Goal: Information Seeking & Learning: Learn about a topic

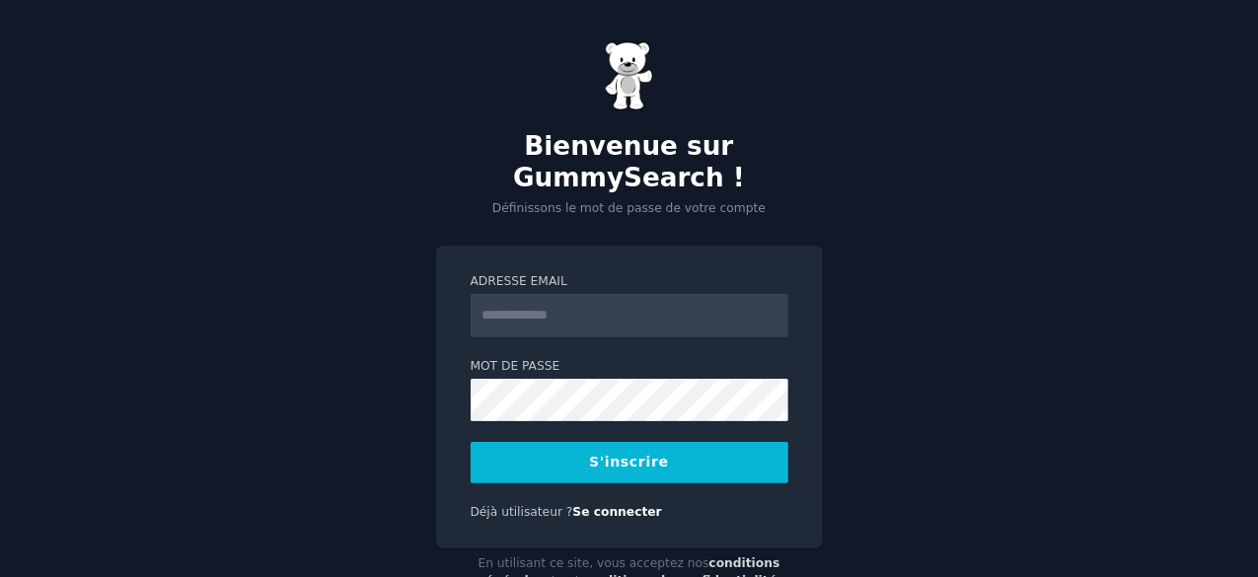
click at [621, 319] on input "Adresse email" at bounding box center [630, 315] width 318 height 43
type input "**********"
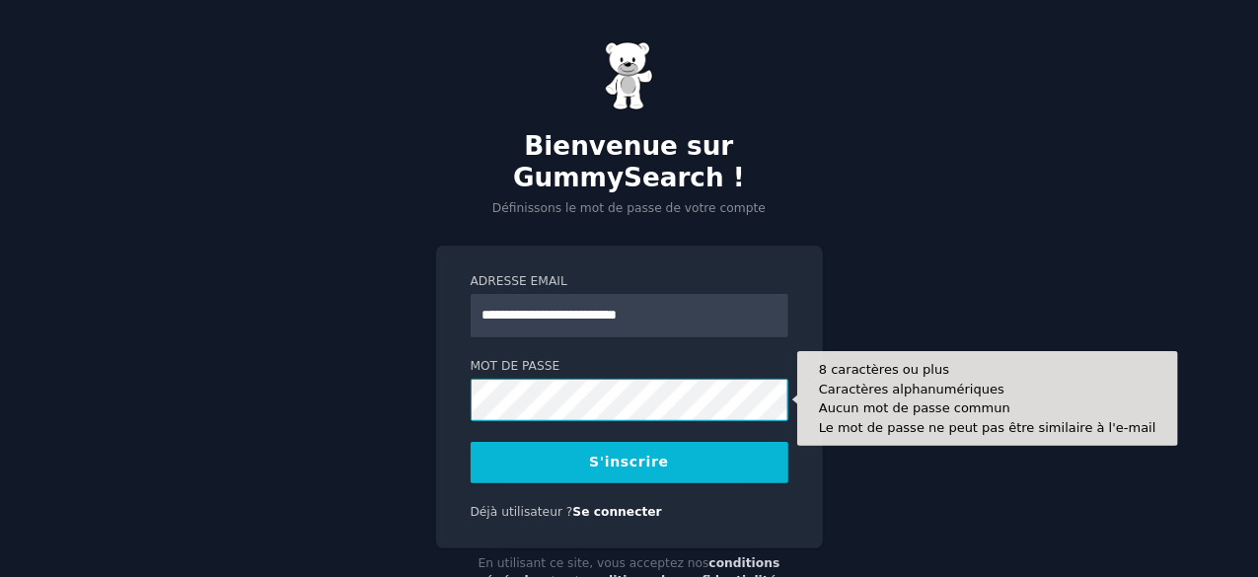
click at [471, 442] on button "S'inscrire" at bounding box center [630, 462] width 318 height 41
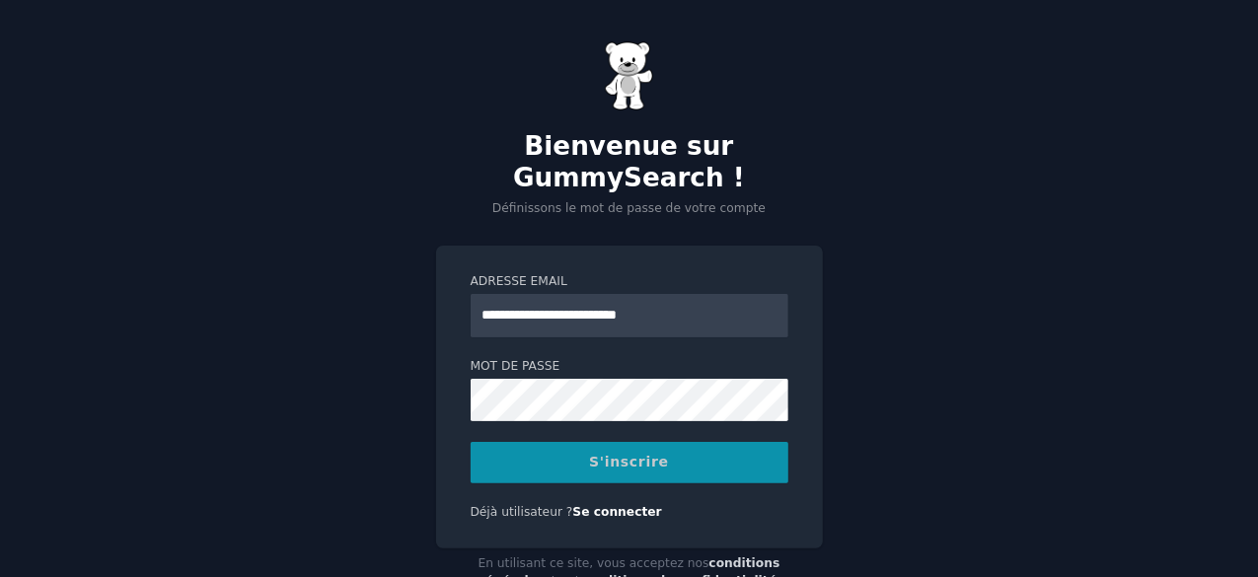
click at [674, 475] on div "S'inscrire" at bounding box center [630, 462] width 318 height 41
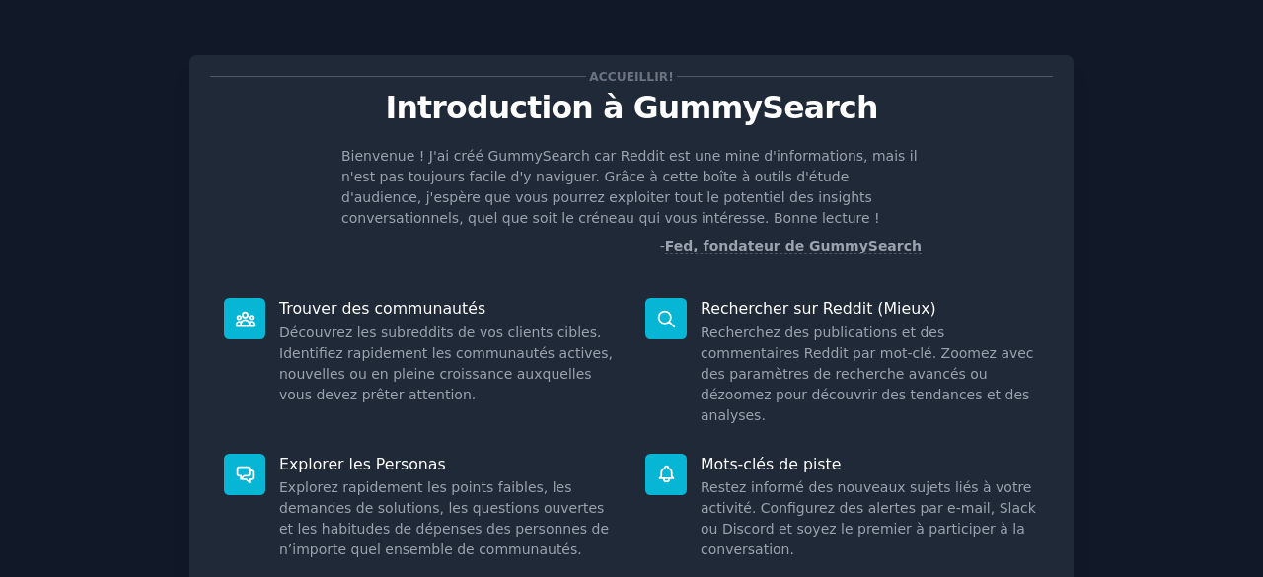
click at [1214, 155] on div "Accueillir! Introduction à GummySearch Bienvenue ! J'ai créé GummySearch car Re…" at bounding box center [632, 449] width 1208 height 842
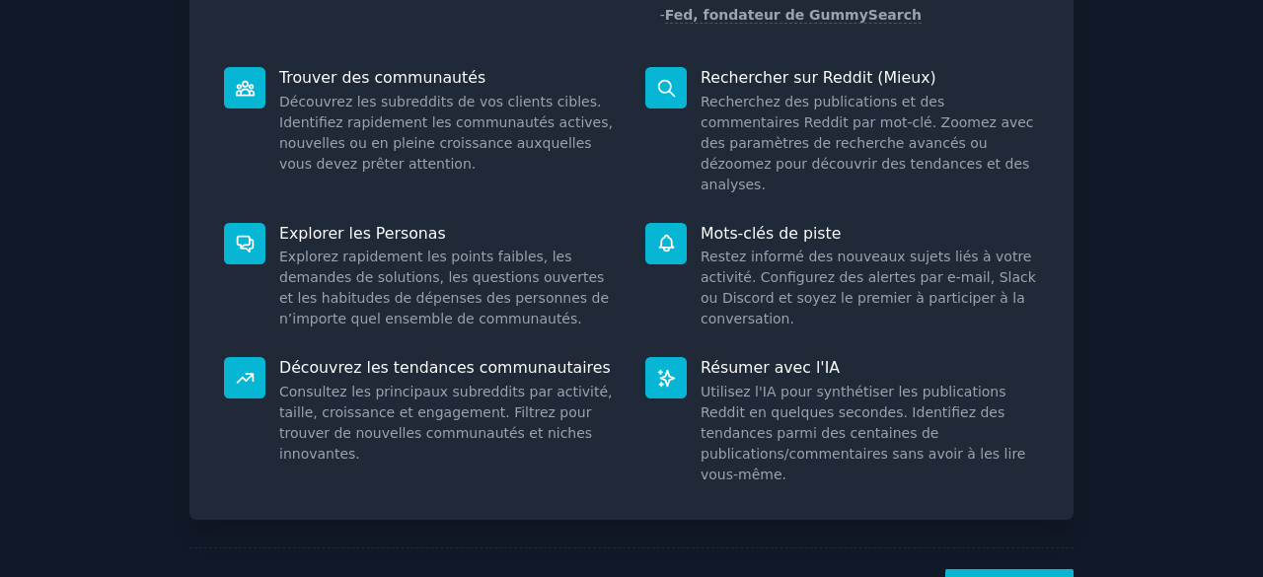
scroll to position [276, 0]
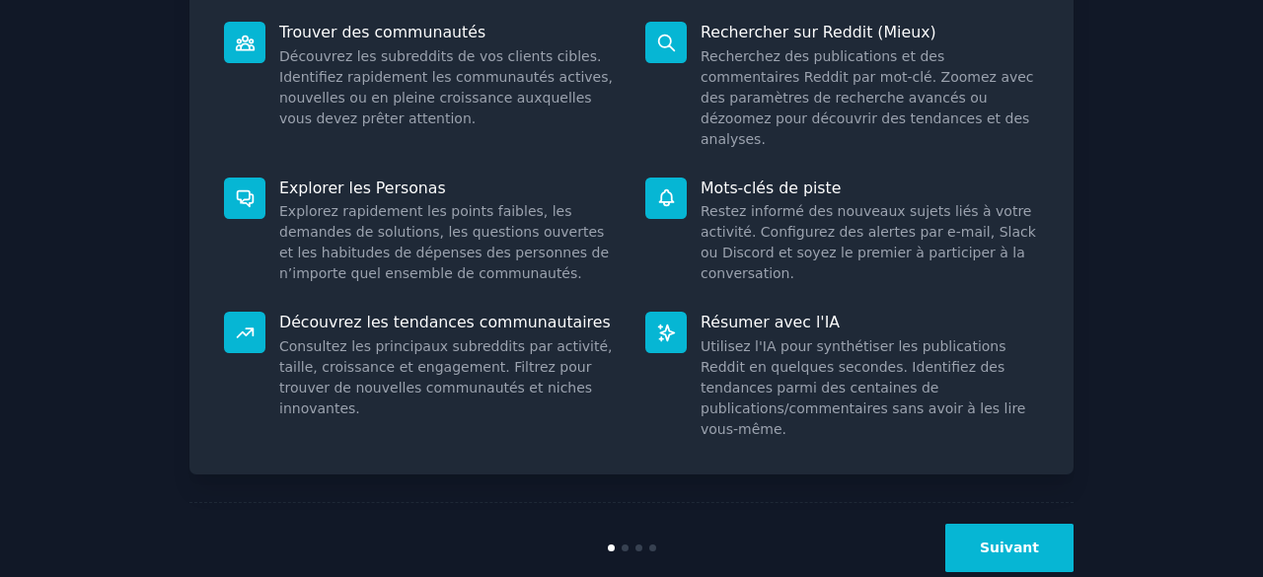
click at [993, 524] on button "Suivant" at bounding box center [1009, 548] width 128 height 48
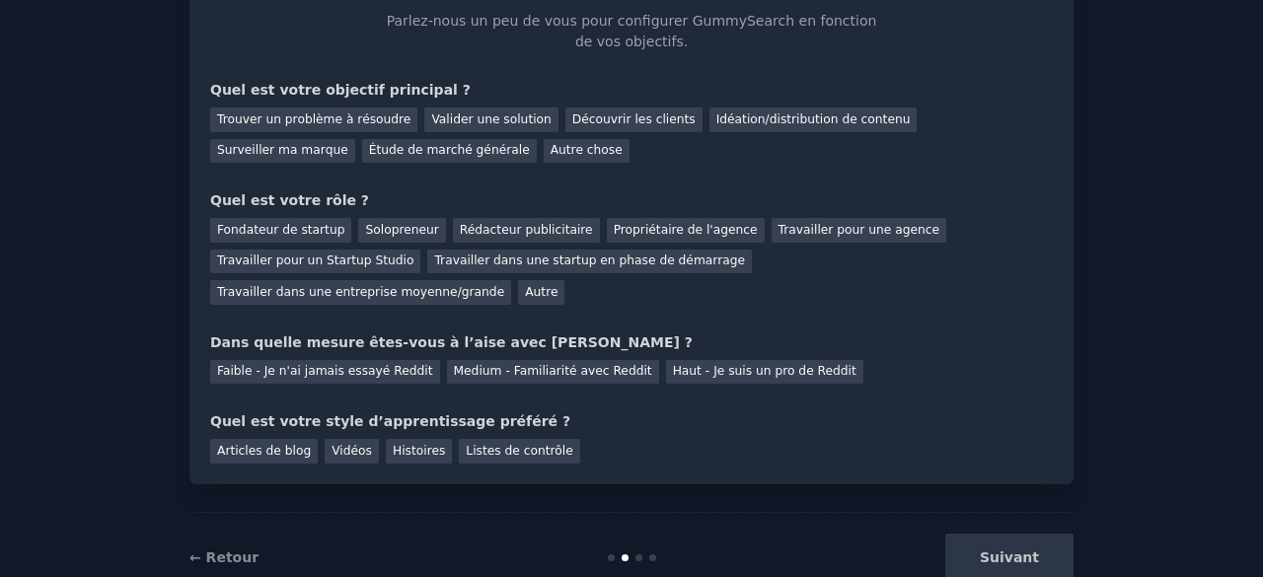
scroll to position [149, 0]
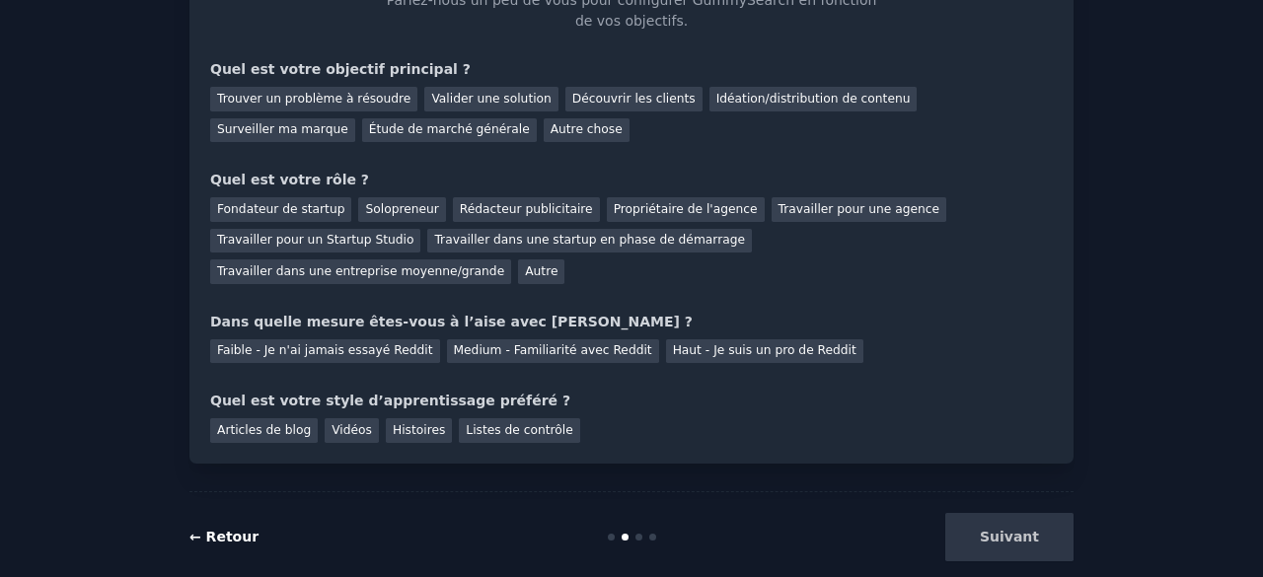
click at [223, 529] on font "← Retour" at bounding box center [223, 537] width 69 height 16
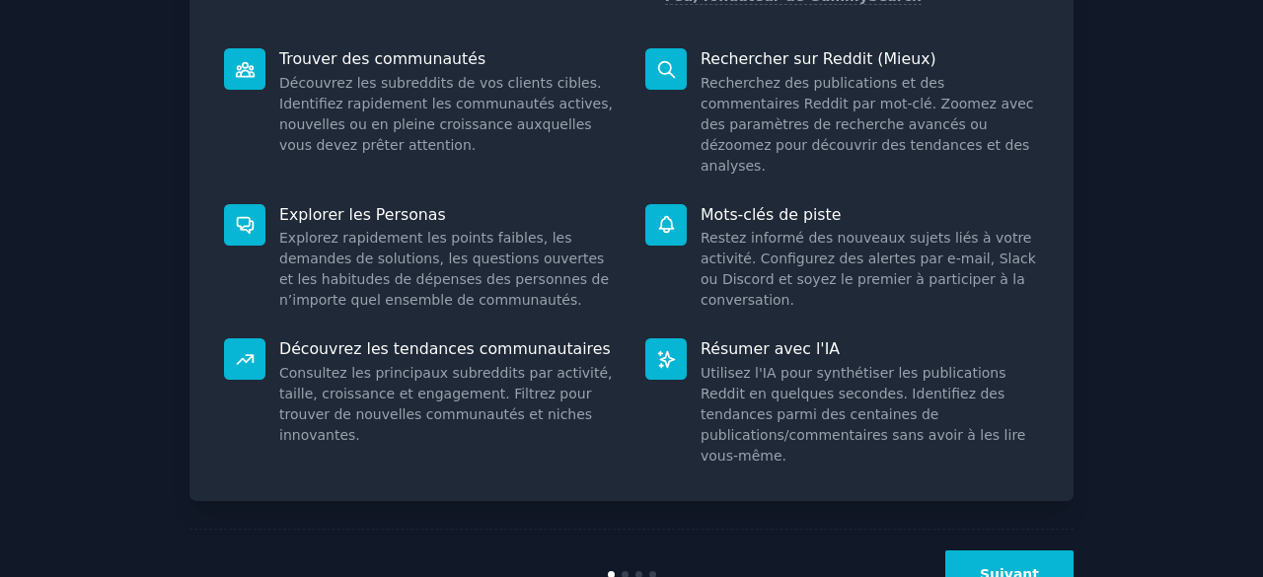
scroll to position [266, 0]
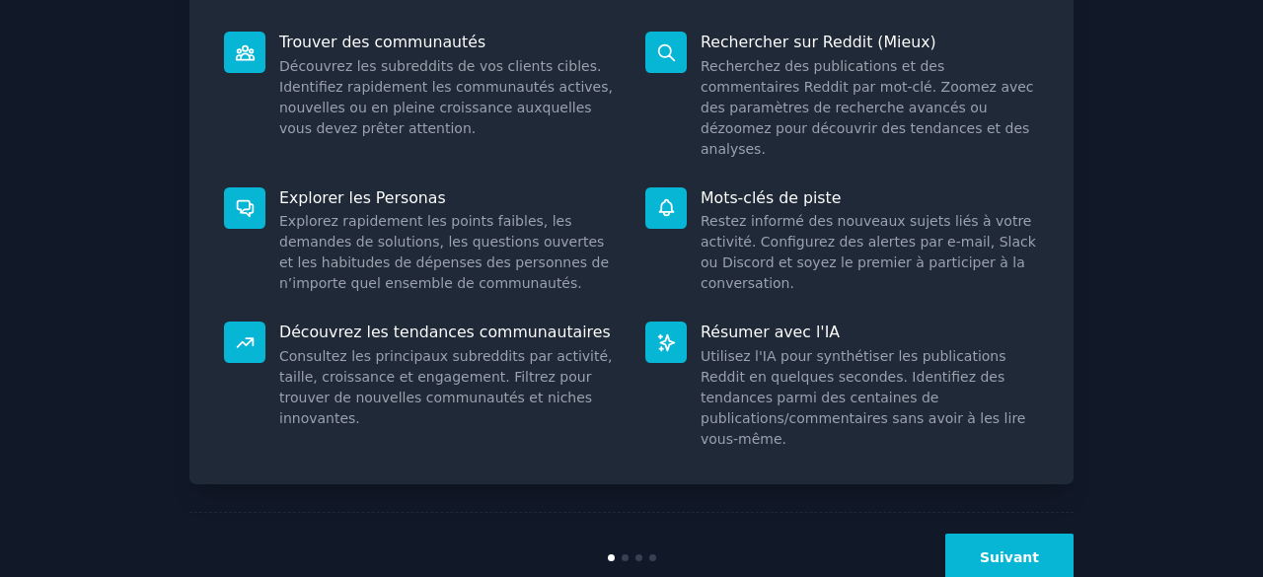
click at [1009, 550] on font "Suivant" at bounding box center [1009, 558] width 59 height 16
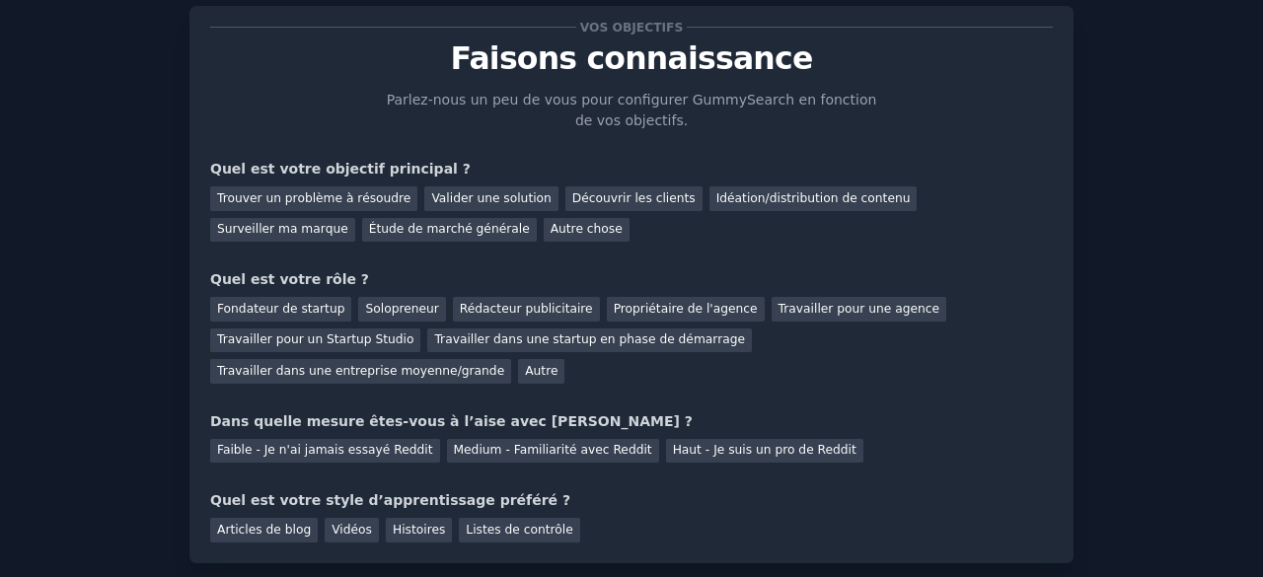
scroll to position [43, 0]
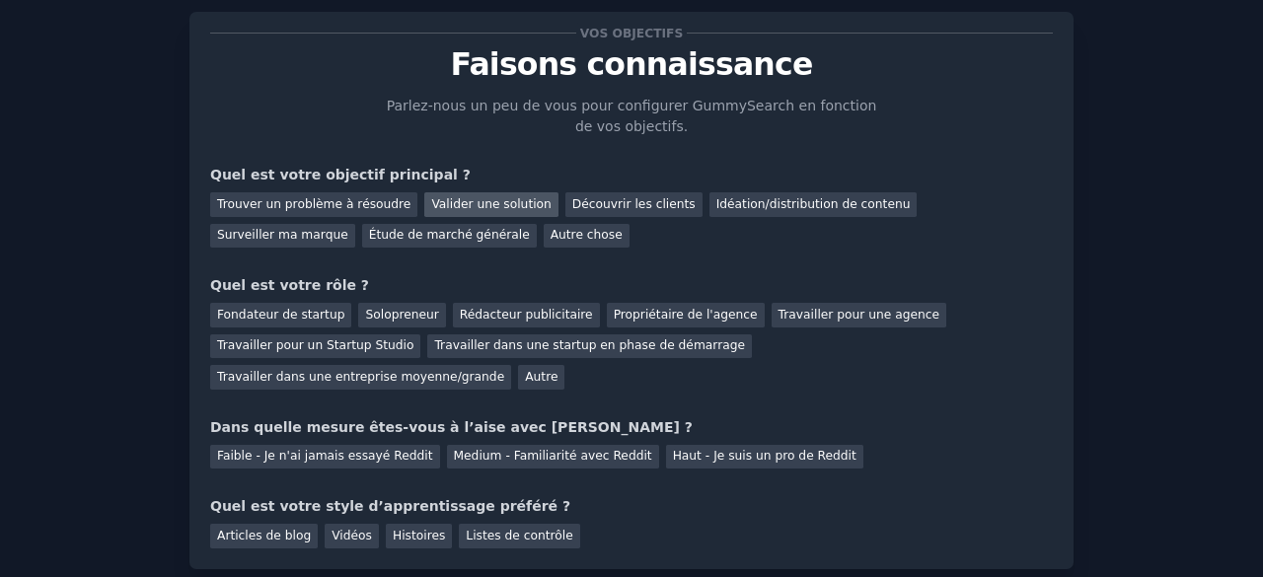
click at [498, 206] on font "Valider une solution" at bounding box center [490, 204] width 119 height 14
click at [369, 311] on font "Solopreneur" at bounding box center [401, 315] width 73 height 14
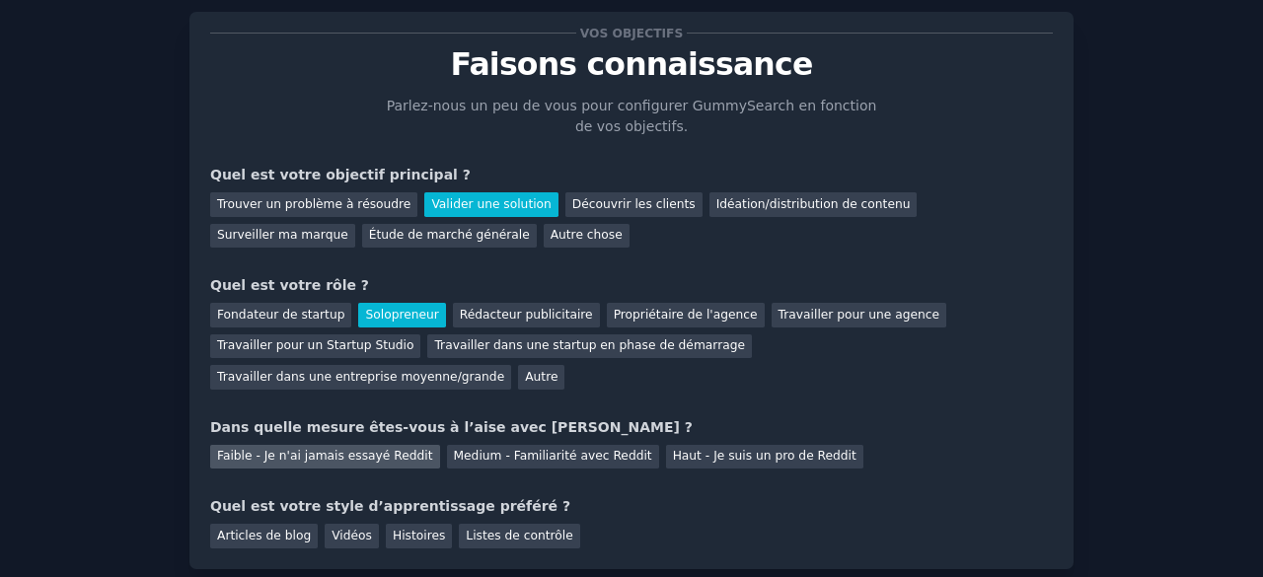
click at [343, 449] on font "Faible - Je n'ai jamais essayé Reddit" at bounding box center [325, 456] width 216 height 14
click at [337, 524] on div "Vidéos" at bounding box center [352, 536] width 54 height 25
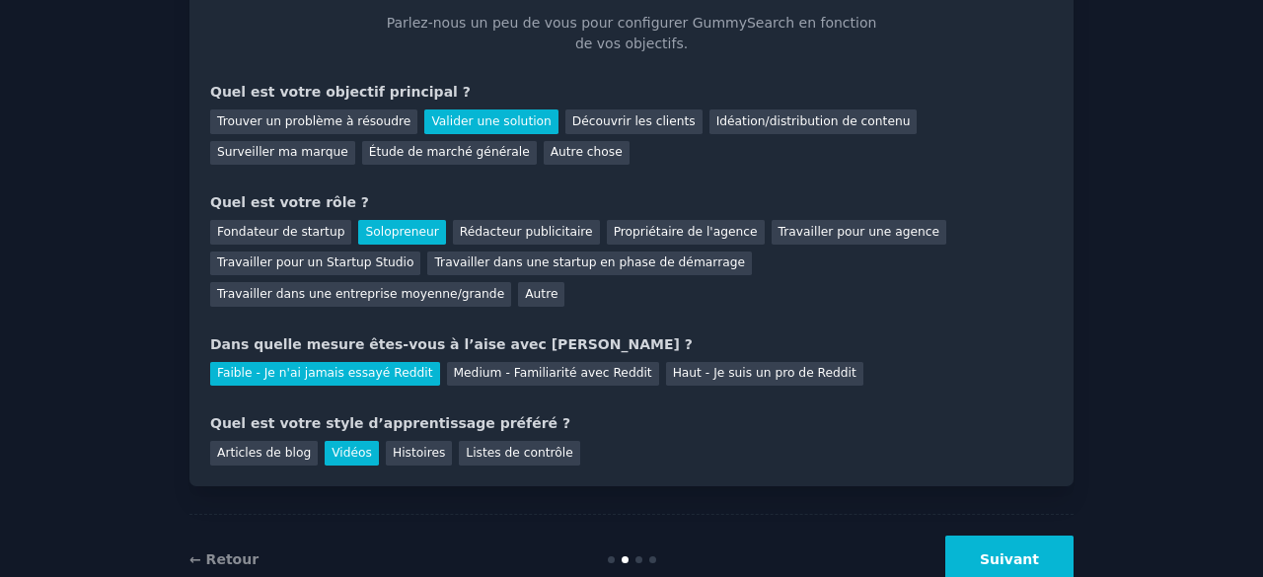
scroll to position [149, 0]
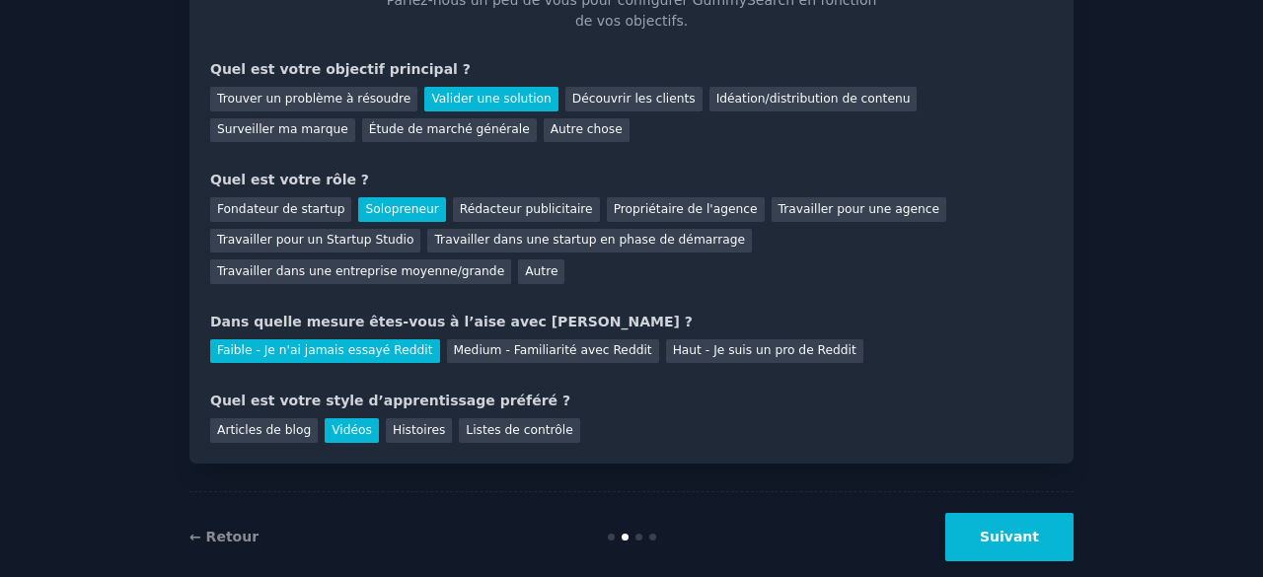
click at [1014, 520] on button "Suivant" at bounding box center [1009, 537] width 128 height 48
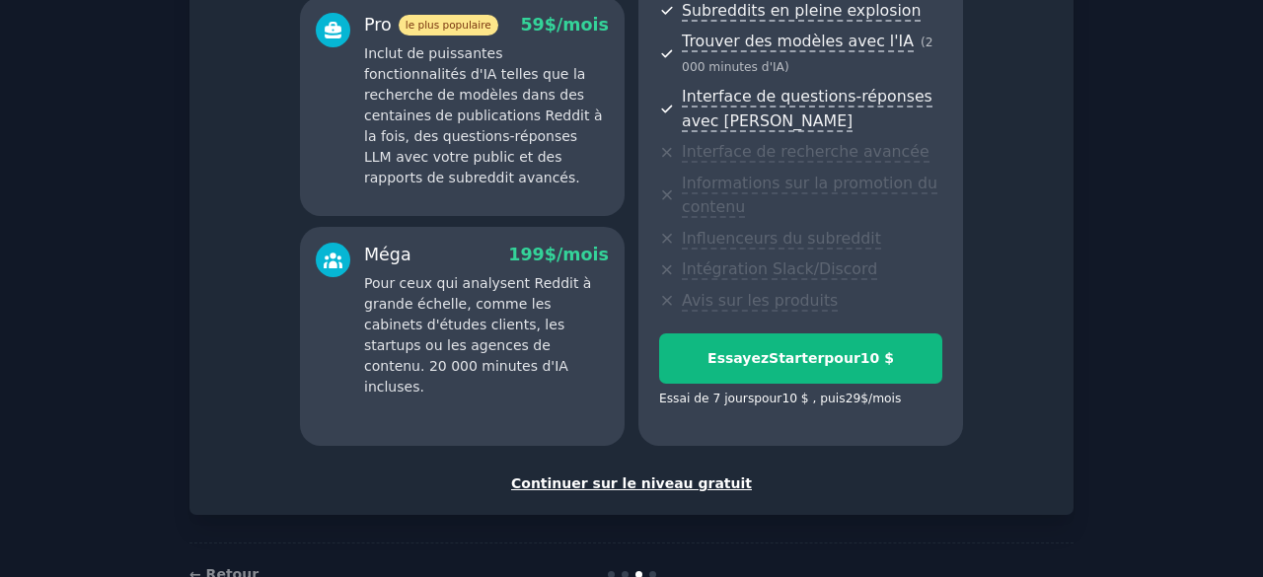
scroll to position [412, 0]
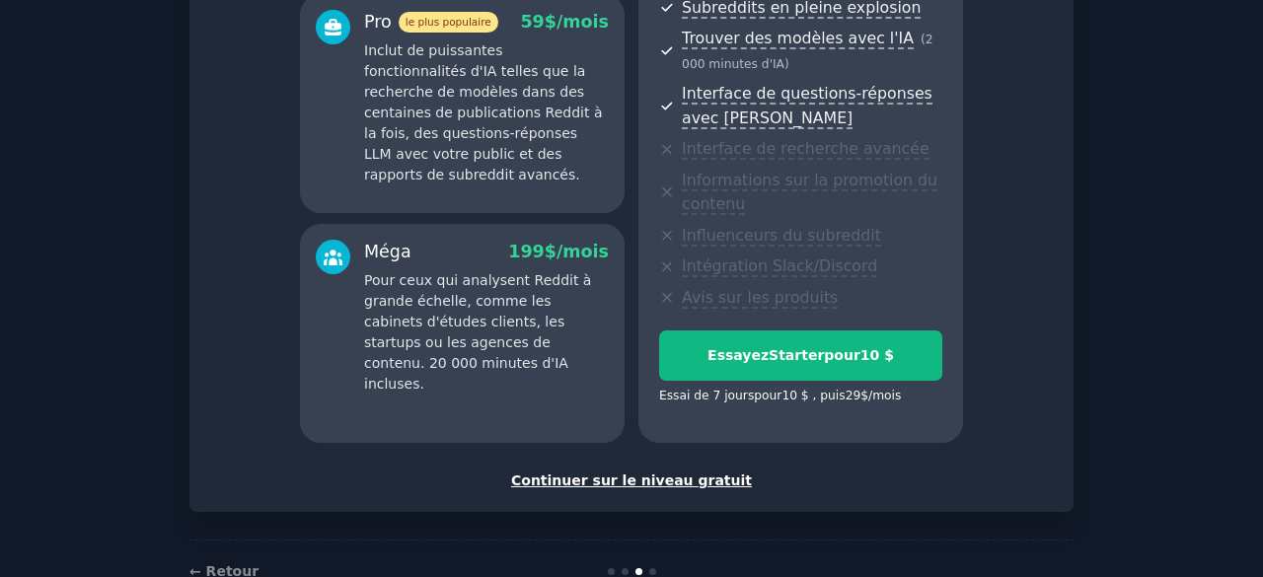
click at [682, 473] on font "Continuer sur le niveau gratuit" at bounding box center [631, 481] width 241 height 16
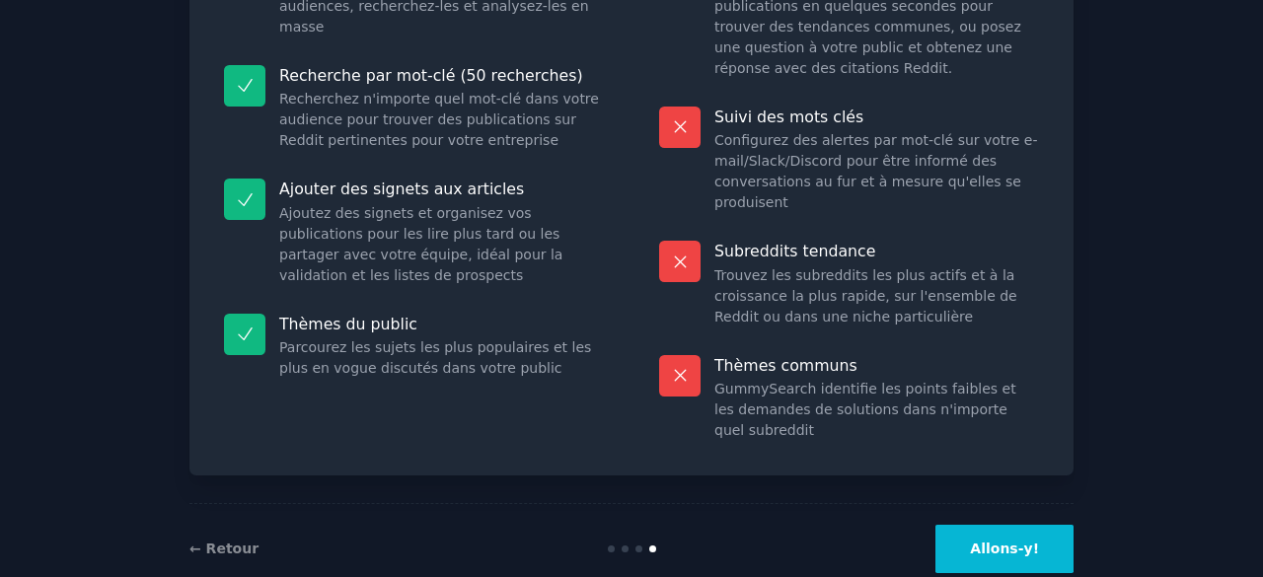
scroll to position [315, 0]
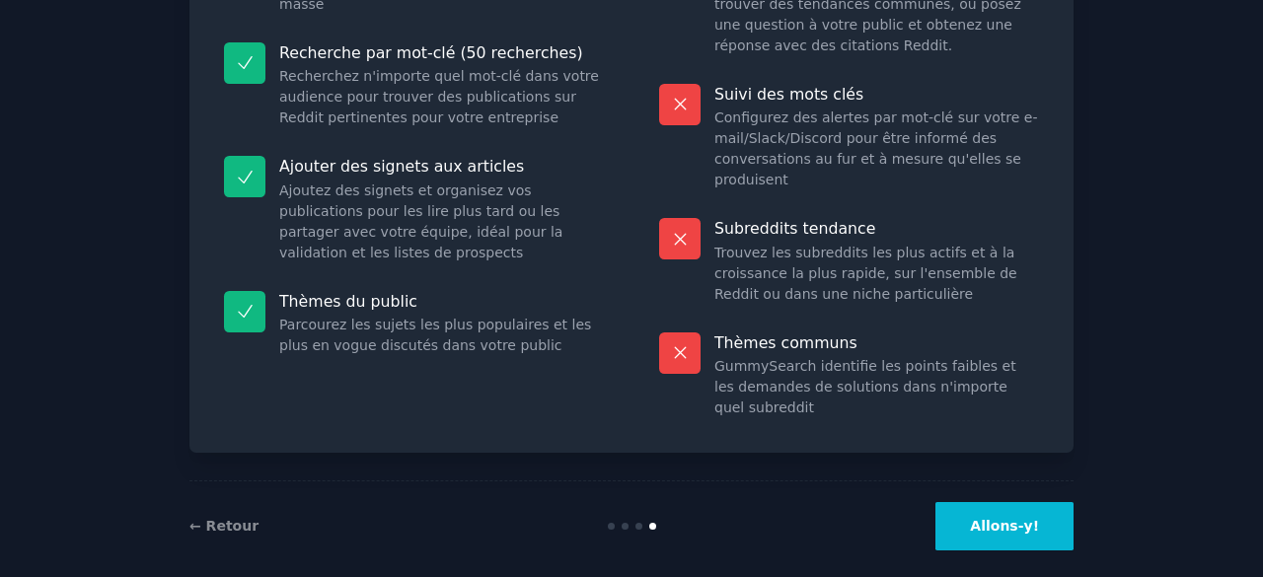
click at [1008, 518] on font "Allons-y!" at bounding box center [1004, 526] width 69 height 16
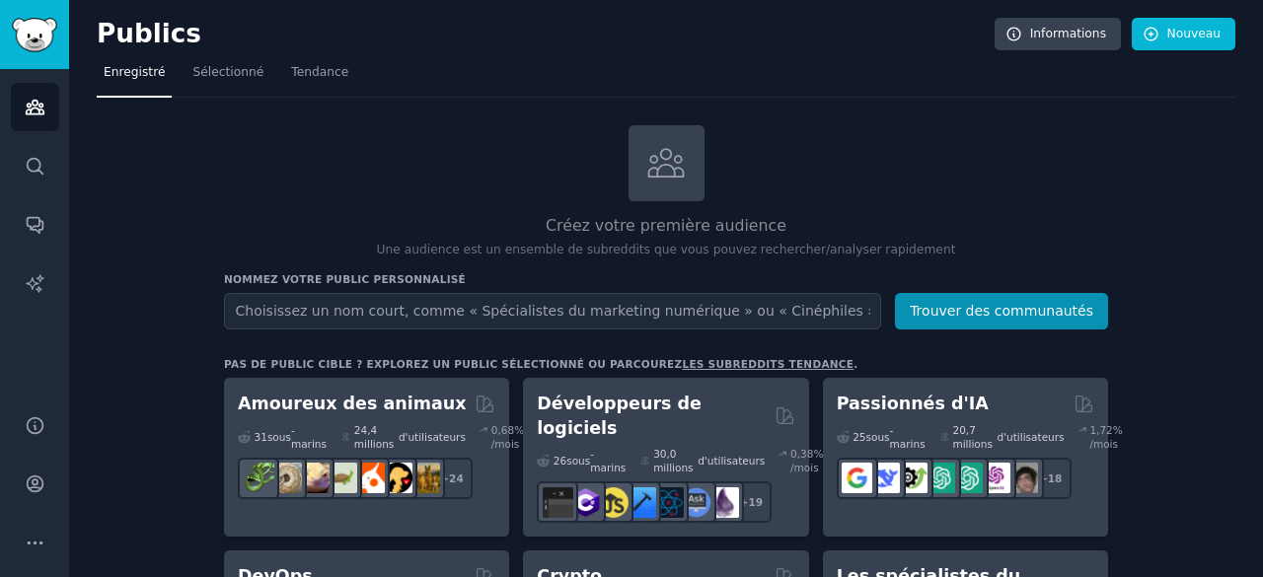
click at [449, 299] on input "text" at bounding box center [552, 311] width 657 height 37
type input "p"
type input "particulier voulant crée sont jardin soit même"
click at [895, 293] on button "Trouver des communautés" at bounding box center [1001, 311] width 213 height 37
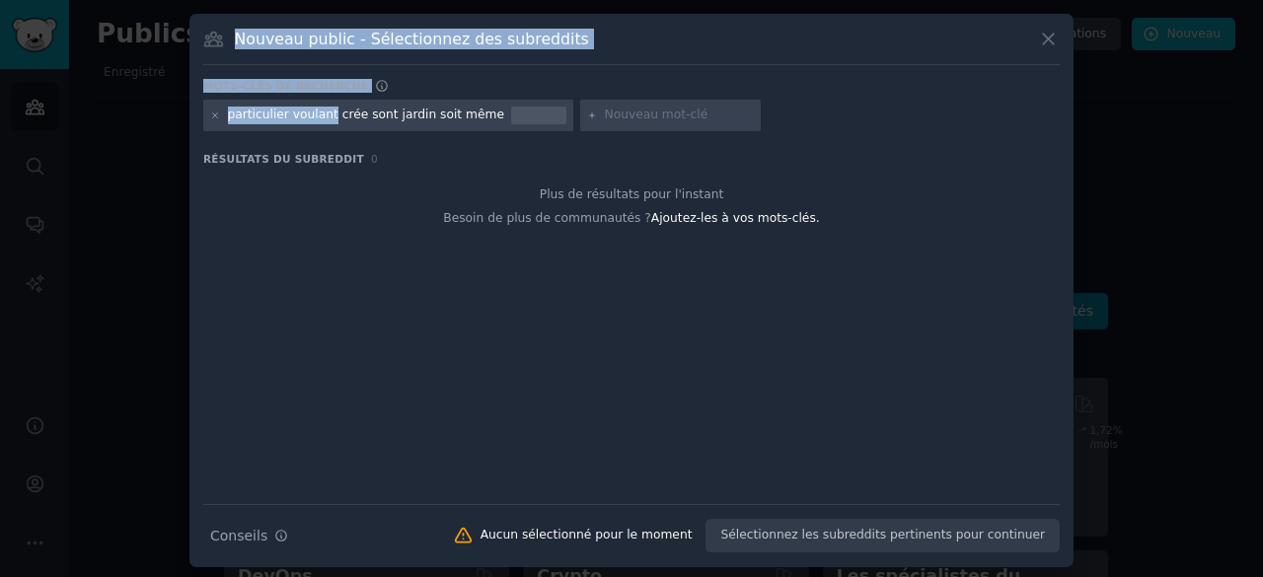
drag, startPoint x: 322, startPoint y: 110, endPoint x: 104, endPoint y: 112, distance: 218.1
click at [104, 112] on div "​ Nouveau public - Sélectionnez des subreddits Mots-clés de recherche particuli…" at bounding box center [631, 290] width 1249 height 581
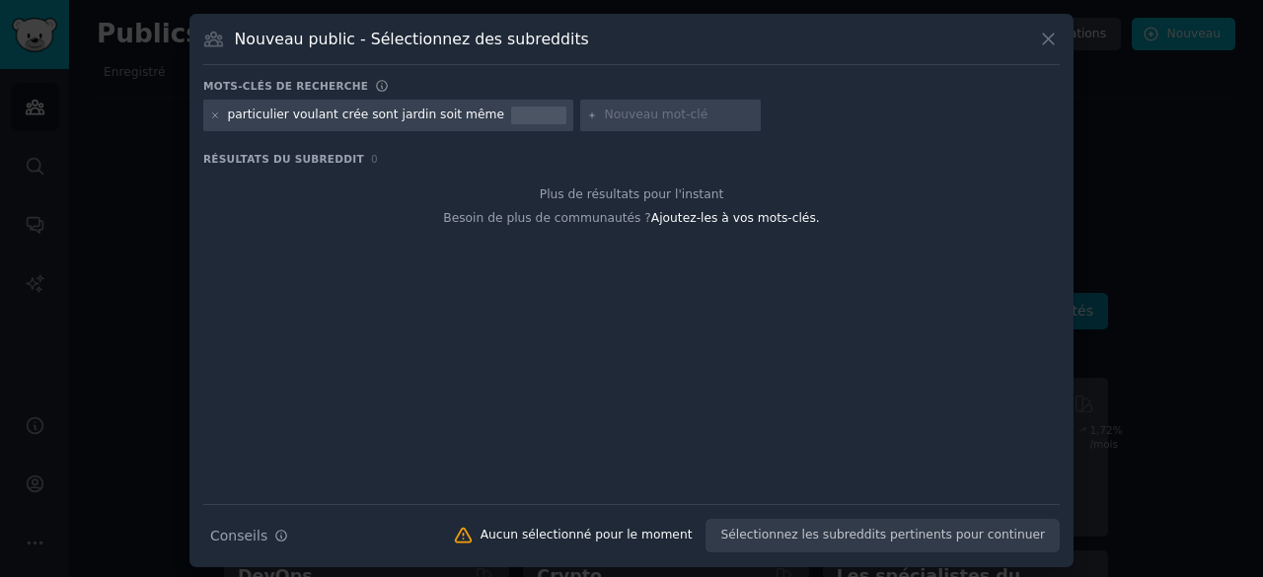
click at [335, 110] on font "particulier voulant crée sont jardin soit même" at bounding box center [366, 115] width 276 height 14
drag, startPoint x: 324, startPoint y: 115, endPoint x: 206, endPoint y: 110, distance: 117.6
click at [206, 110] on div "particulier voulant crée sont jardin soit même" at bounding box center [388, 116] width 370 height 32
click at [843, 179] on div "Plus de résultats pour l'instant Besoin de plus de communautés ? Ajoutez-les à …" at bounding box center [631, 207] width 857 height 69
drag, startPoint x: 326, startPoint y: 109, endPoint x: 217, endPoint y: 102, distance: 108.8
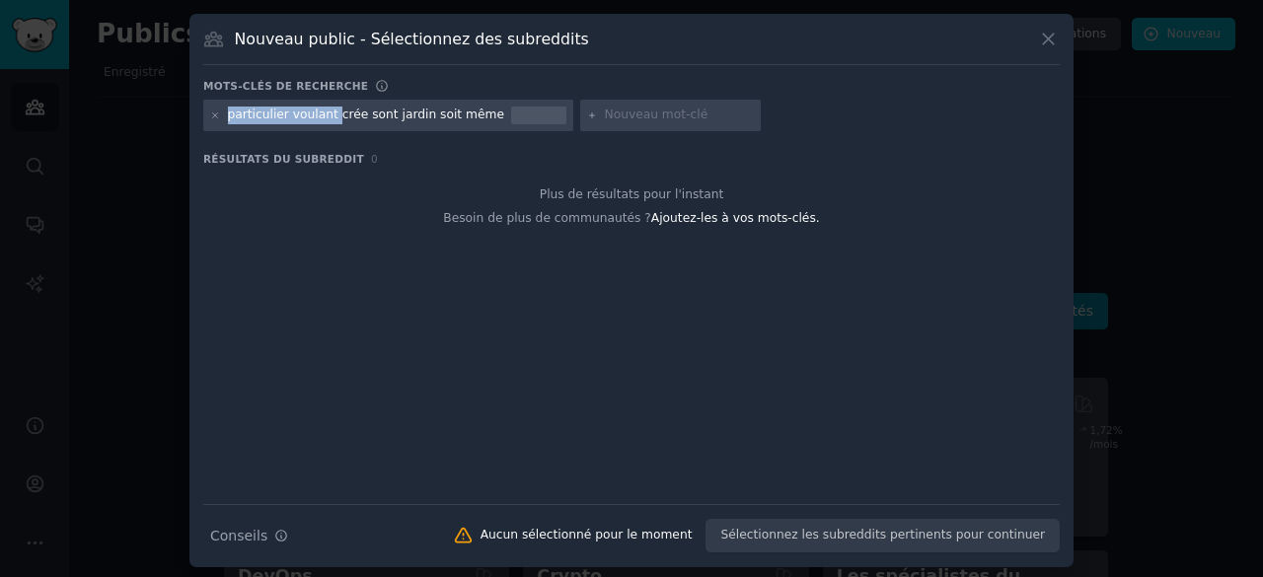
click at [217, 102] on div "particulier voulant crée sont jardin soit même" at bounding box center [388, 116] width 370 height 32
click at [210, 116] on icon at bounding box center [215, 116] width 11 height 11
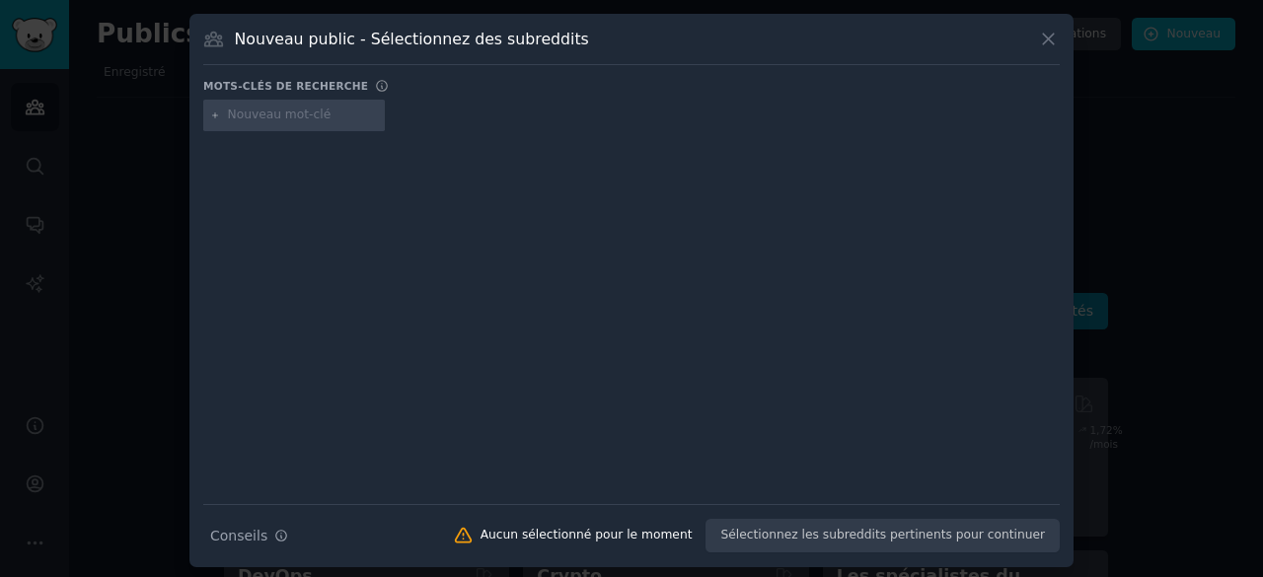
click at [312, 116] on input "text" at bounding box center [303, 116] width 150 height 18
type input "jardin"
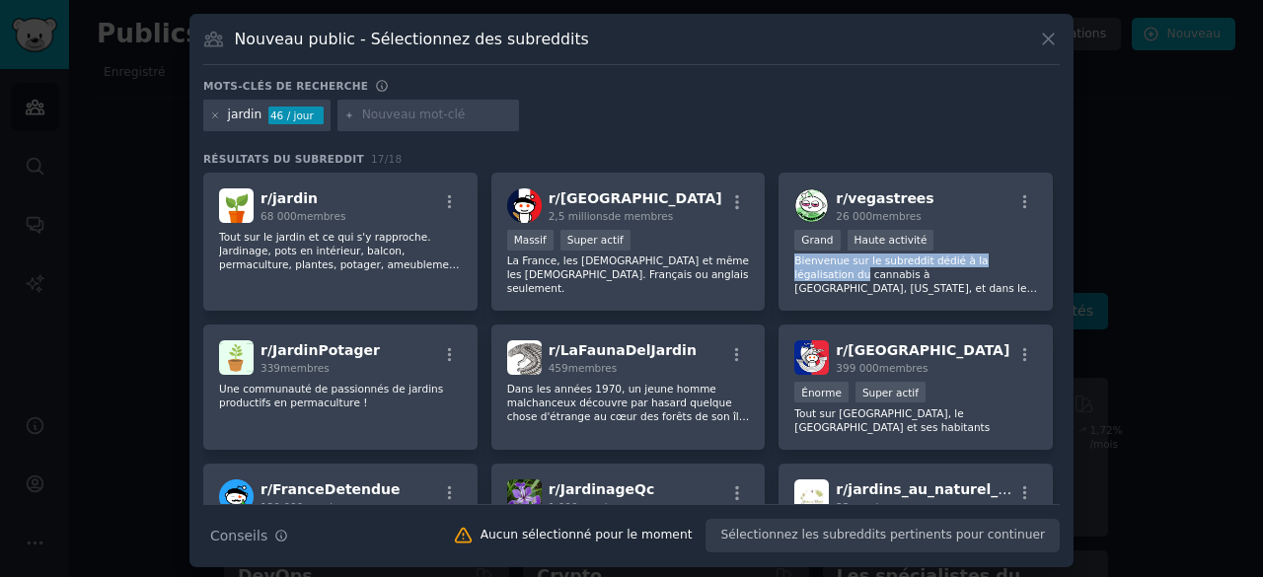
drag, startPoint x: 1052, startPoint y: 224, endPoint x: 1061, endPoint y: 261, distance: 38.5
click at [1061, 261] on div "Nouveau public - Sélectionnez des subreddits Mots-clés de recherche Essayez 2 à…" at bounding box center [631, 291] width 884 height 554
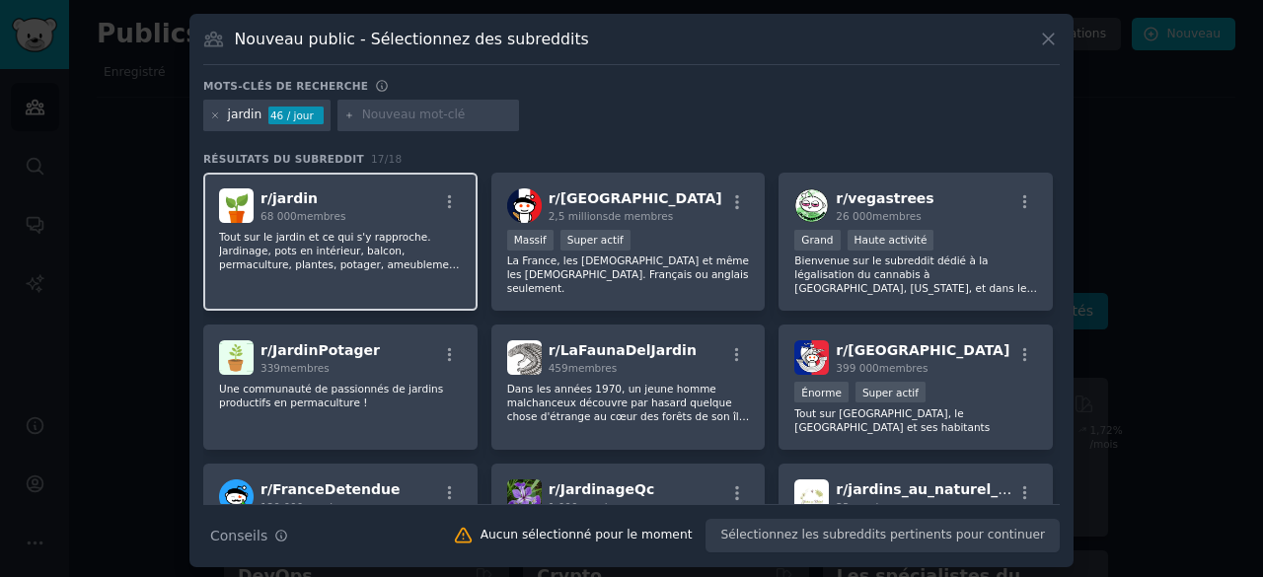
click at [378, 236] on font "Tout sur le jardin et ce qui s'y rapproche. Jardinage, pots en intérieur, balco…" at bounding box center [339, 271] width 241 height 81
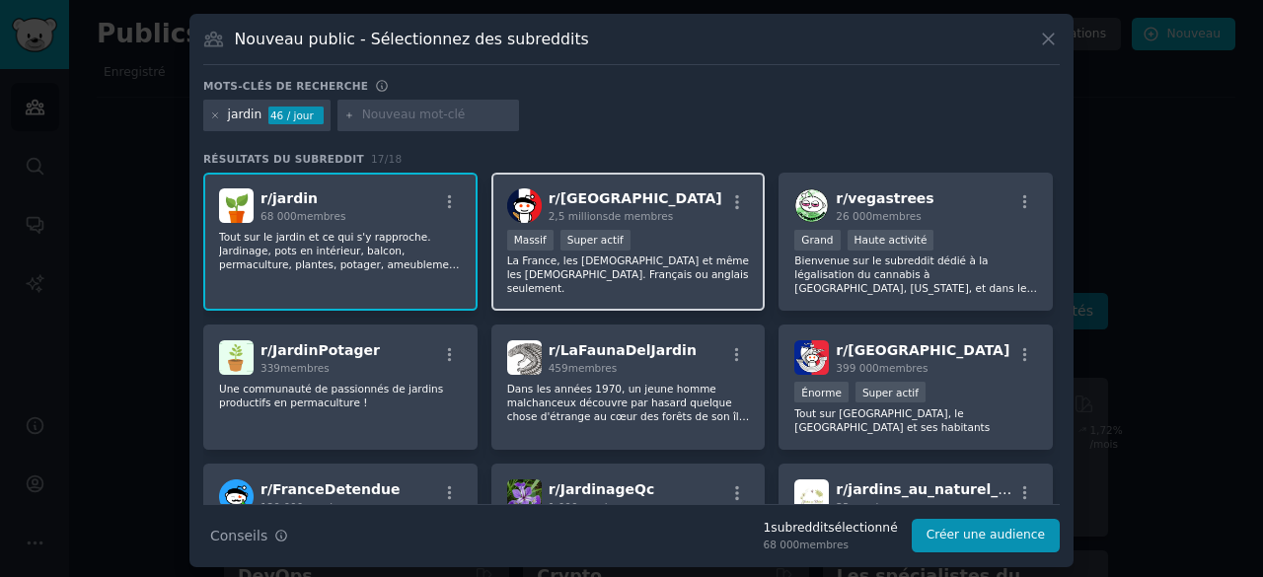
click at [706, 250] on div "Plus d'un million de membres Massif Super actif" at bounding box center [628, 242] width 243 height 25
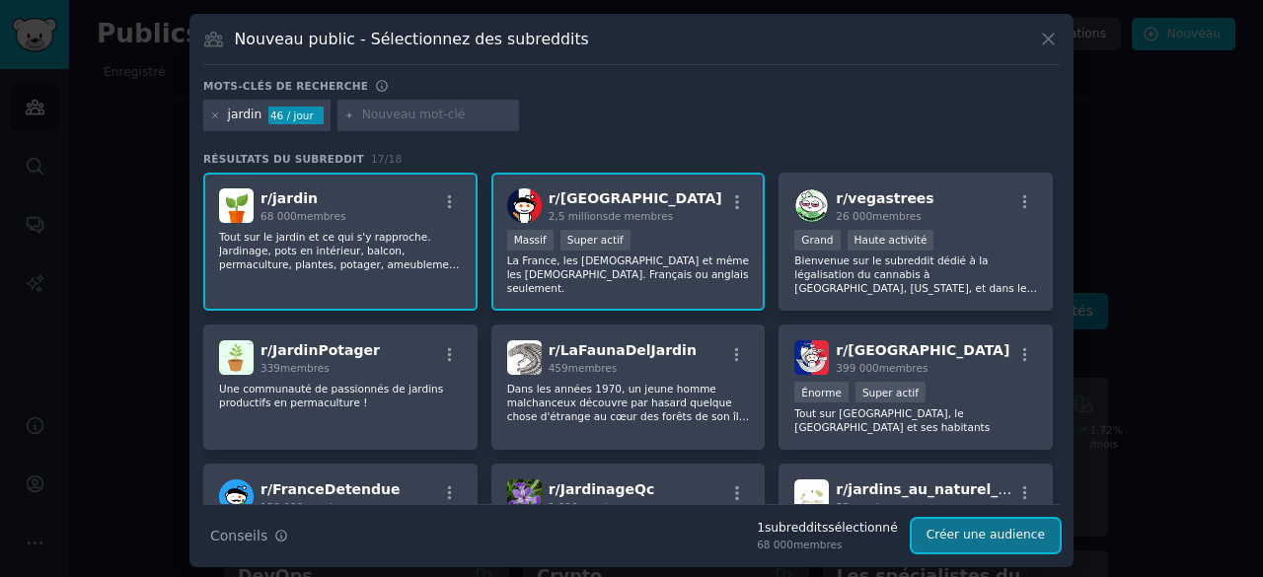
click at [1021, 548] on button "Créer une audience" at bounding box center [986, 536] width 148 height 34
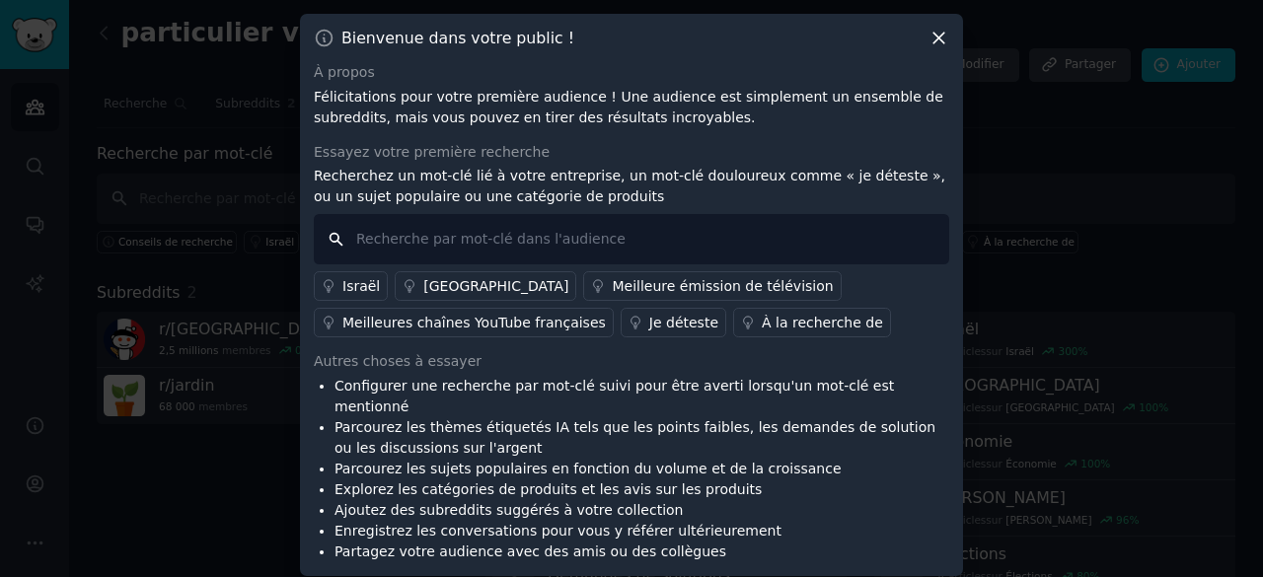
click at [782, 241] on input "text" at bounding box center [631, 239] width 635 height 50
type input "perdu"
click at [762, 325] on font "À la recherche de" at bounding box center [822, 323] width 121 height 16
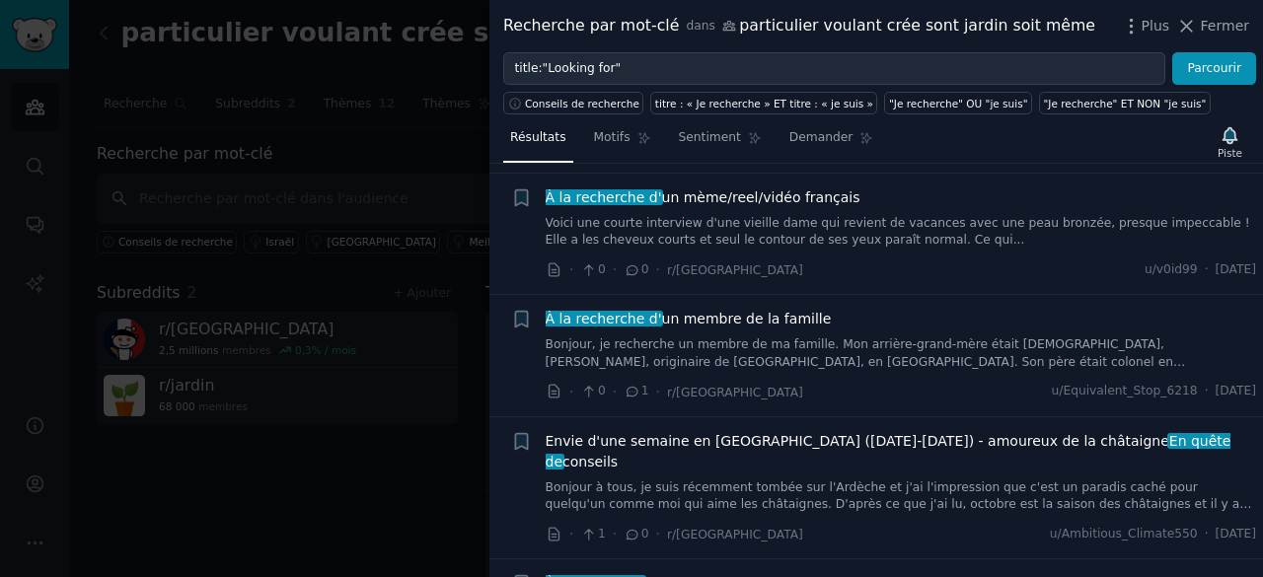
scroll to position [285, 0]
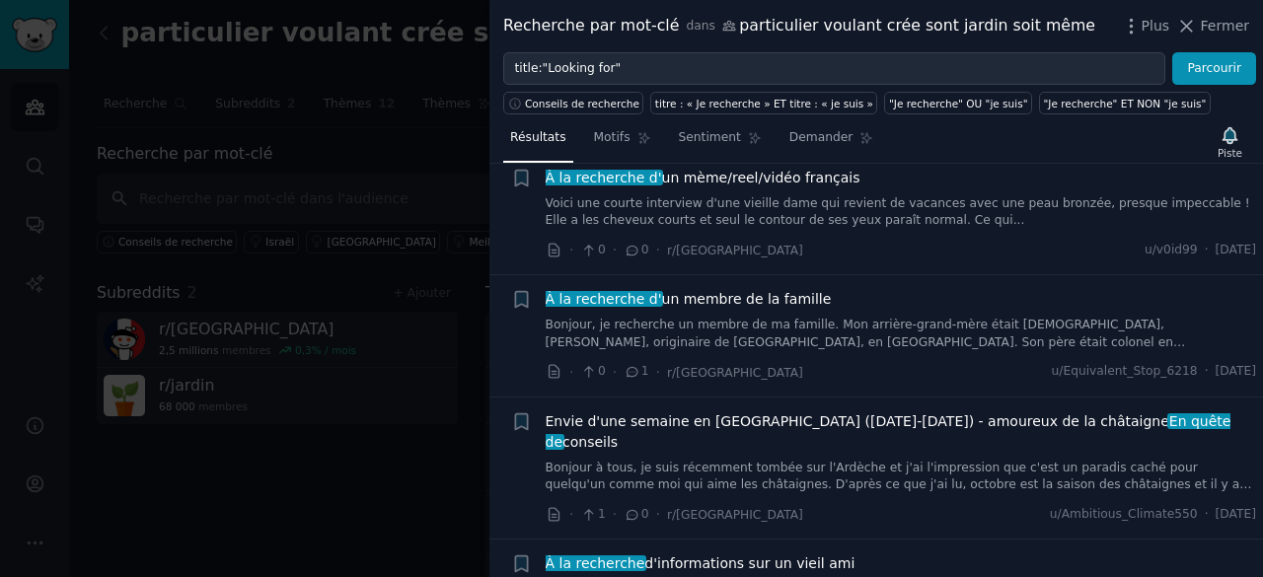
click at [372, 445] on div at bounding box center [631, 288] width 1263 height 577
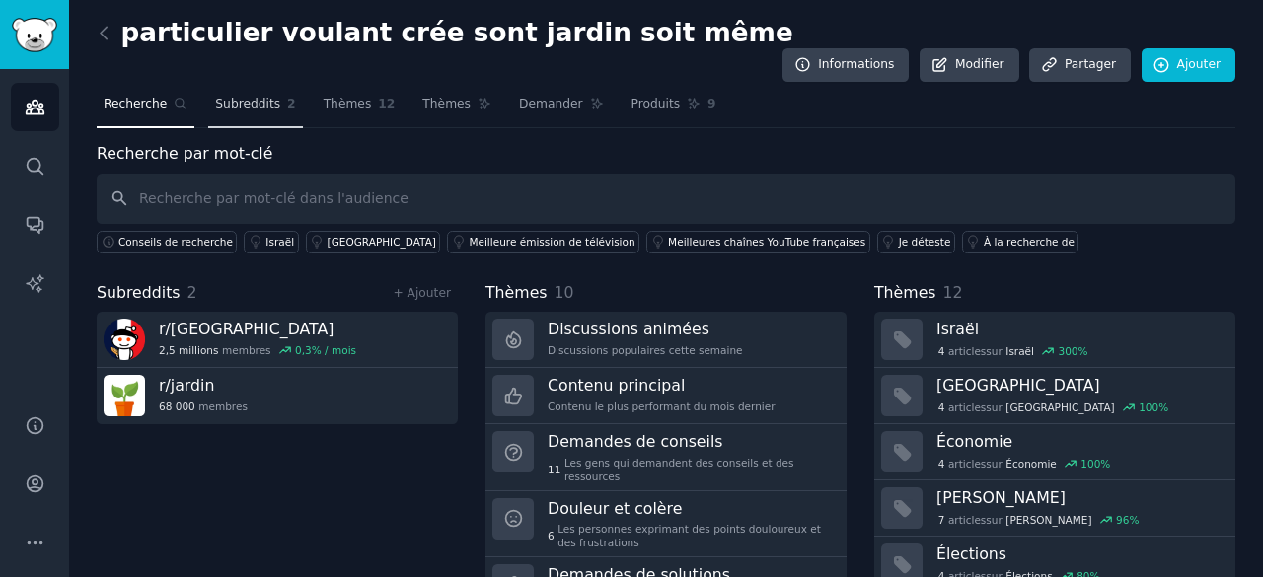
click at [274, 89] on link "Subreddits 2" at bounding box center [255, 109] width 94 height 40
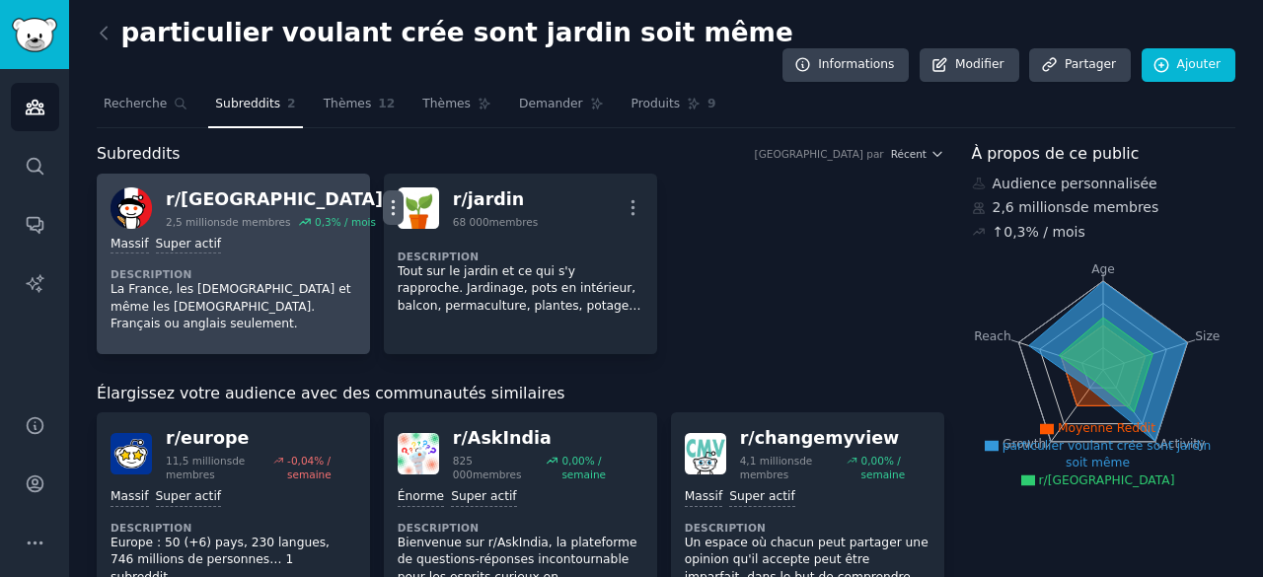
click at [383, 197] on icon "button" at bounding box center [393, 207] width 21 height 21
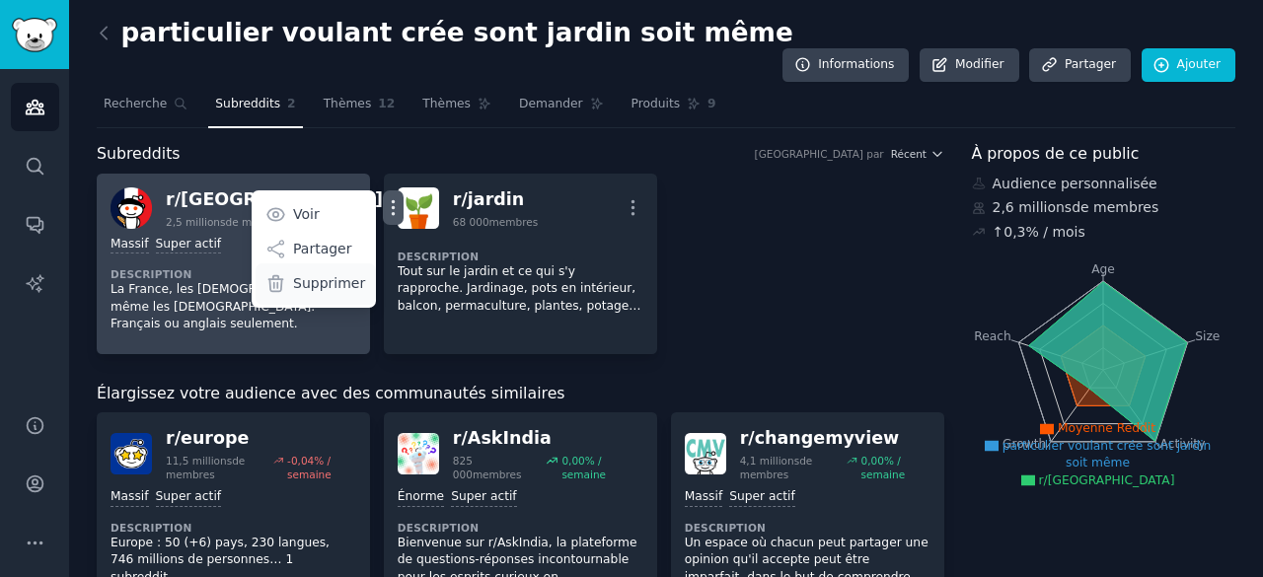
click at [293, 275] on font "Supprimer" at bounding box center [329, 283] width 72 height 16
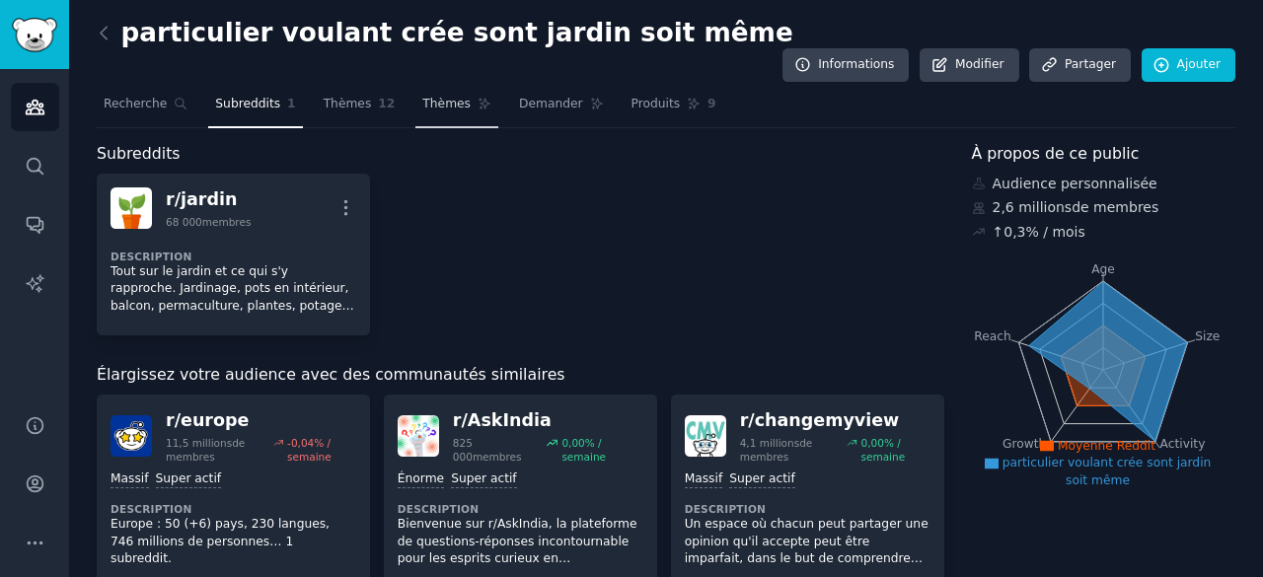
click at [422, 97] on font "Thèmes" at bounding box center [446, 104] width 48 height 14
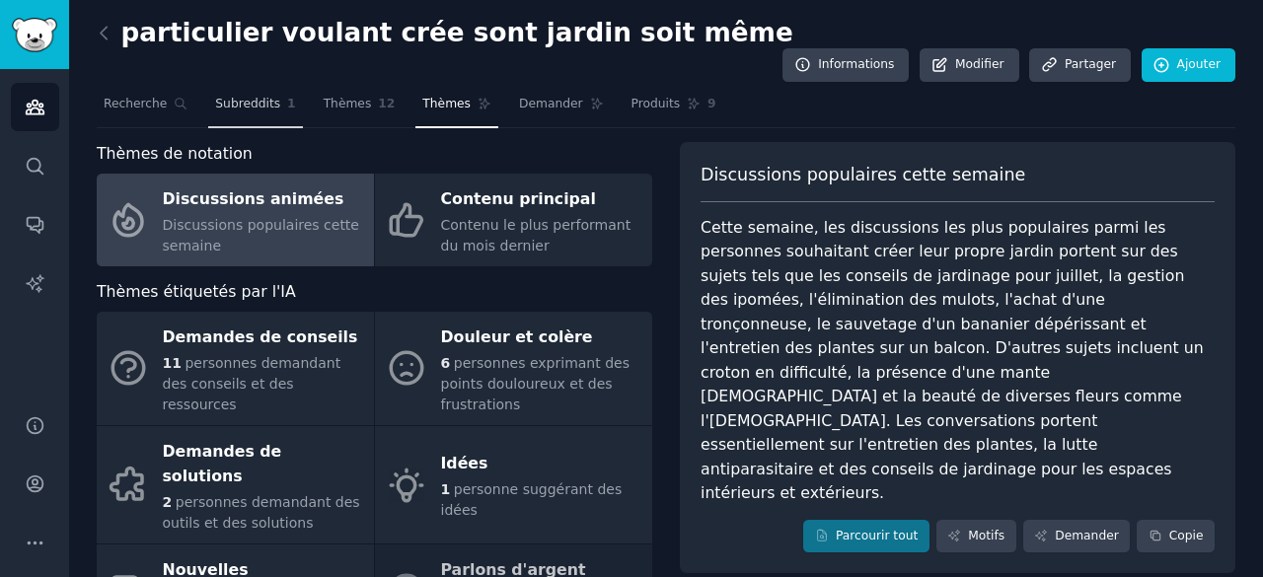
click at [254, 97] on font "Subreddits" at bounding box center [247, 104] width 65 height 14
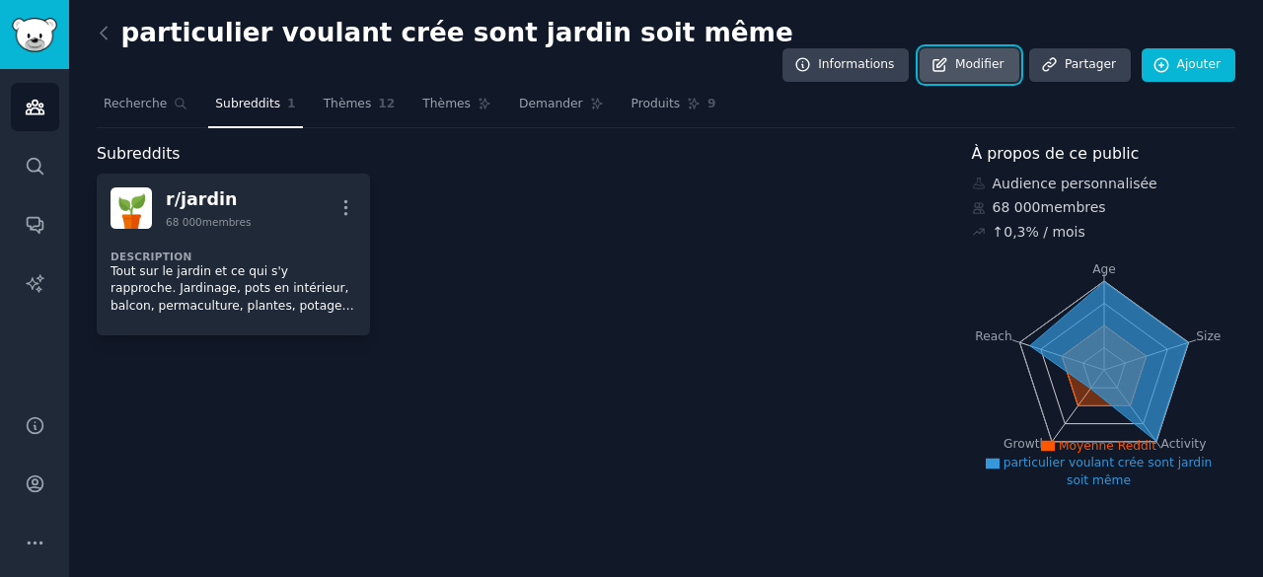
click at [977, 57] on font "Modifier" at bounding box center [979, 64] width 49 height 14
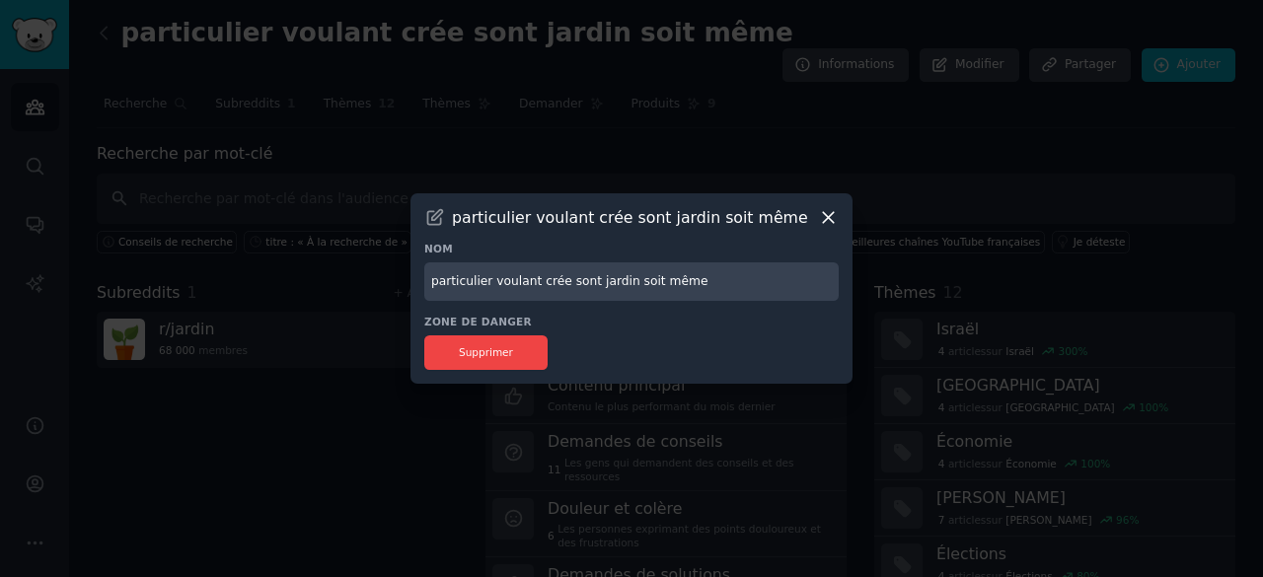
drag, startPoint x: 920, startPoint y: 128, endPoint x: 865, endPoint y: 187, distance: 79.6
click at [890, 157] on div at bounding box center [631, 288] width 1263 height 577
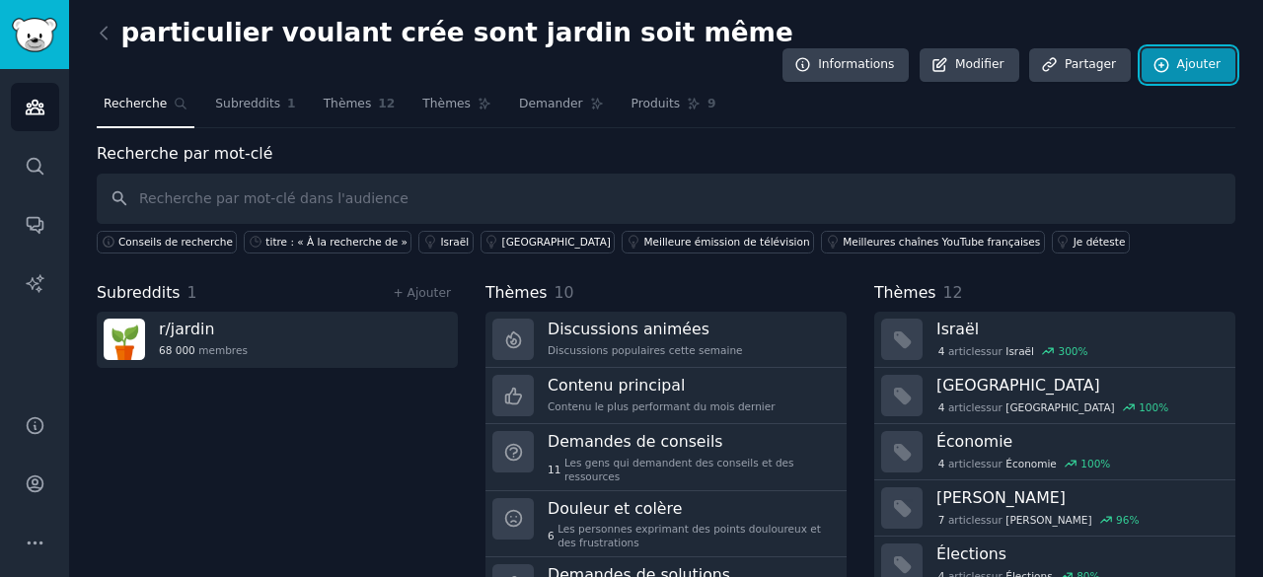
click at [1184, 48] on link "Ajouter" at bounding box center [1189, 65] width 94 height 34
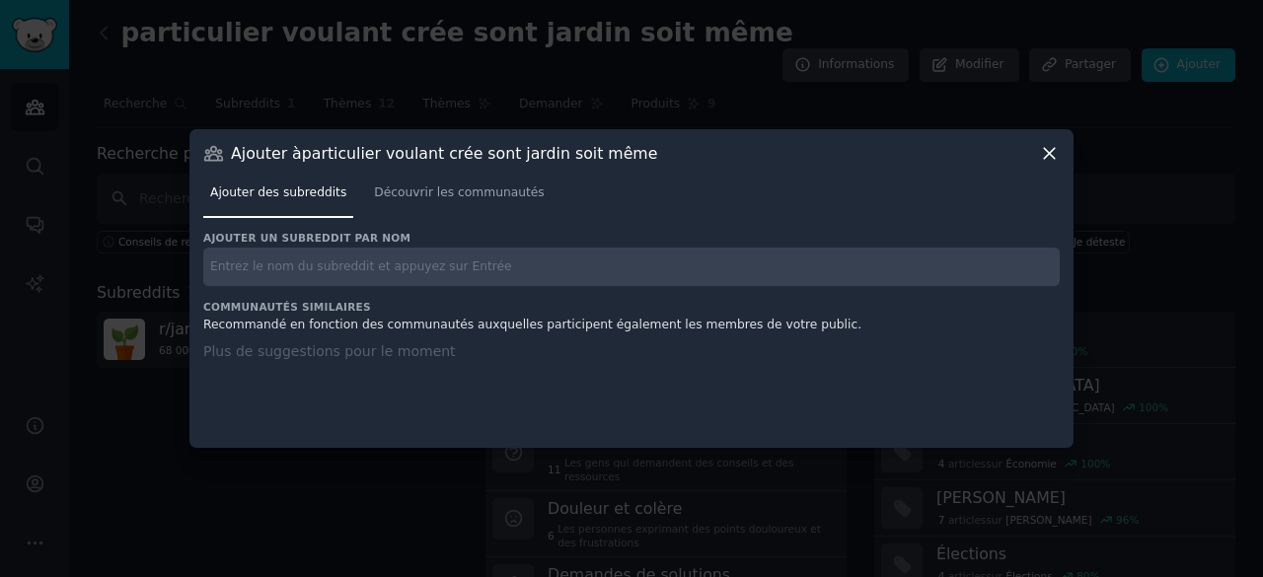
click at [740, 282] on input "text" at bounding box center [631, 267] width 857 height 38
type input "aménagement extérieur"
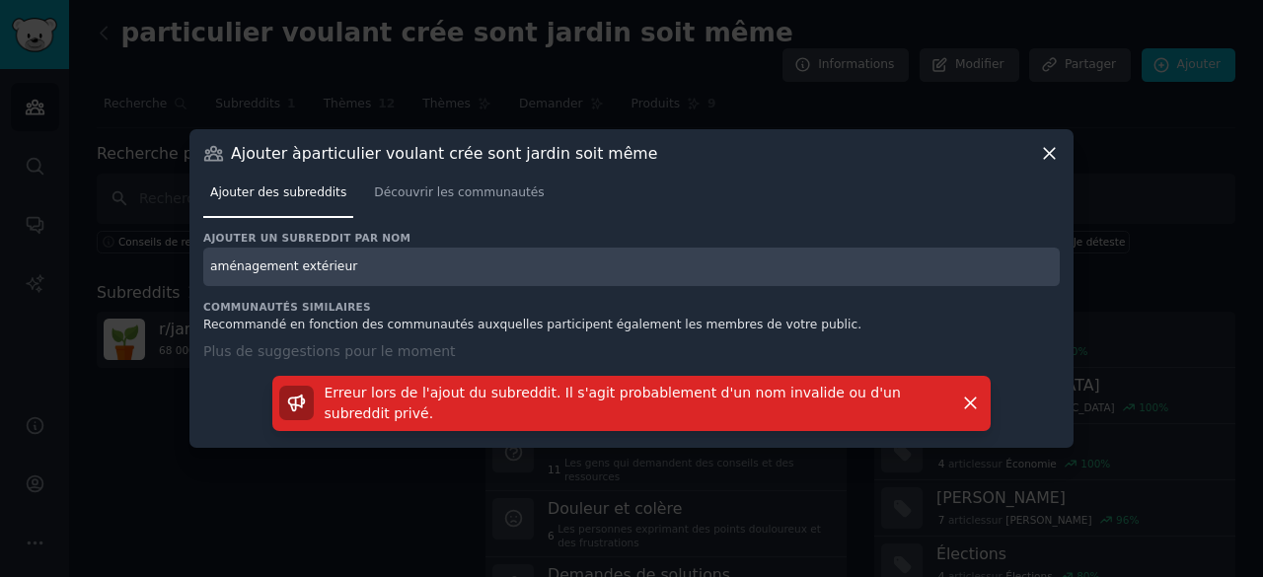
click at [391, 265] on input "aménagement extérieur" at bounding box center [631, 267] width 857 height 38
click at [419, 188] on font "Découvrir les communautés" at bounding box center [459, 193] width 170 height 14
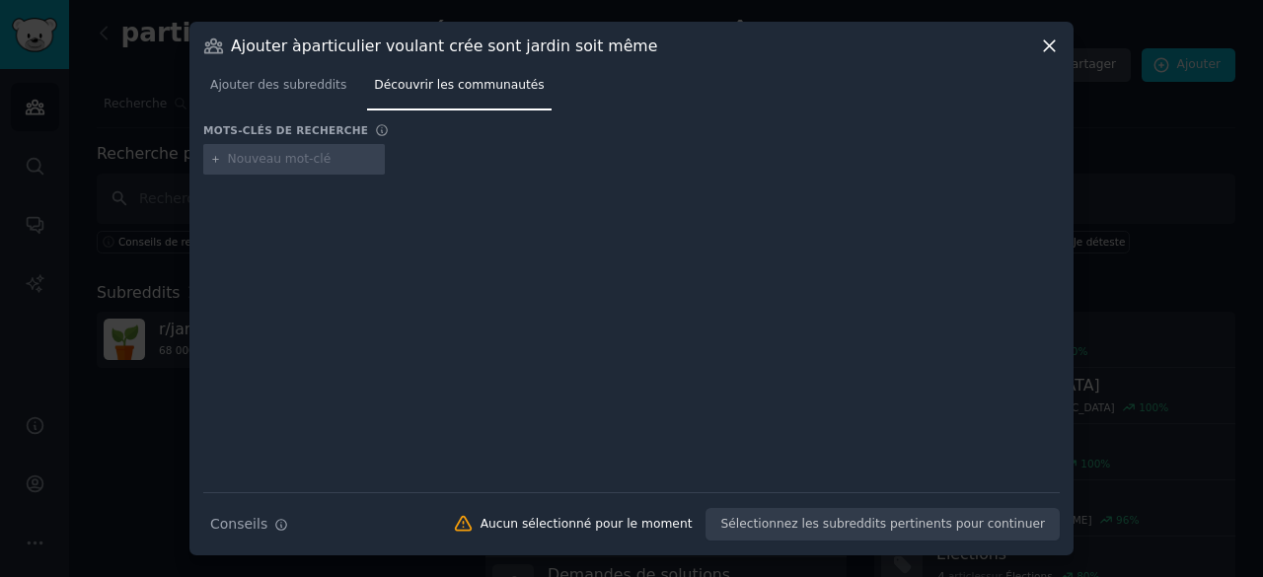
click at [310, 155] on input "text" at bounding box center [303, 160] width 150 height 18
type input "aménagement"
click at [289, 81] on font "Ajouter des subreddits" at bounding box center [278, 85] width 136 height 14
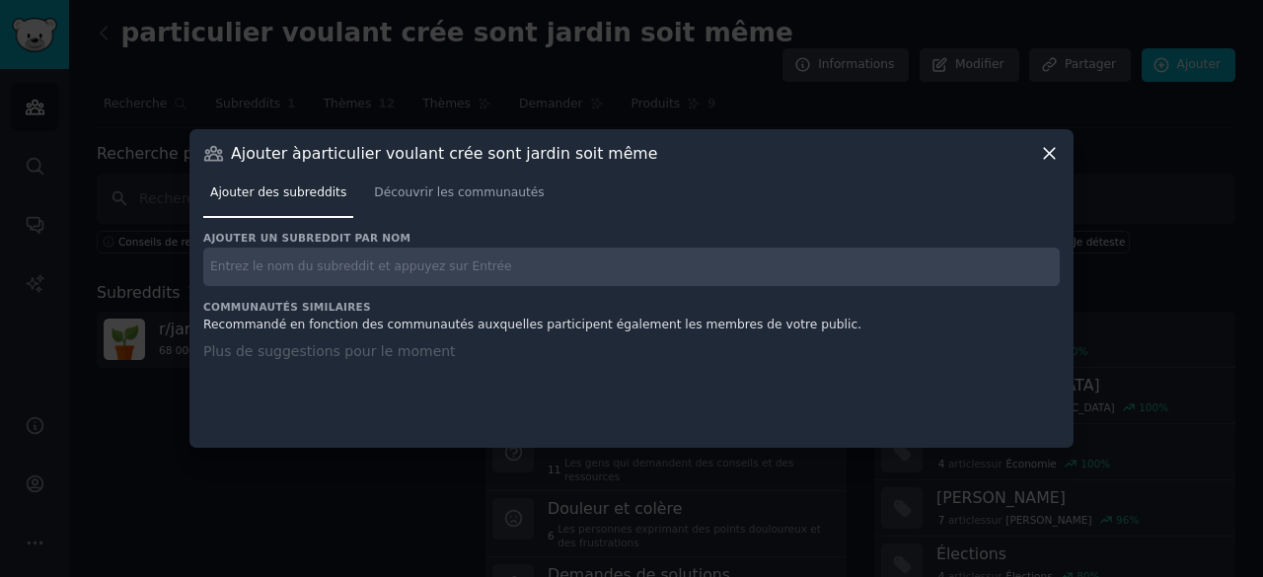
click at [519, 277] on input "text" at bounding box center [631, 267] width 857 height 38
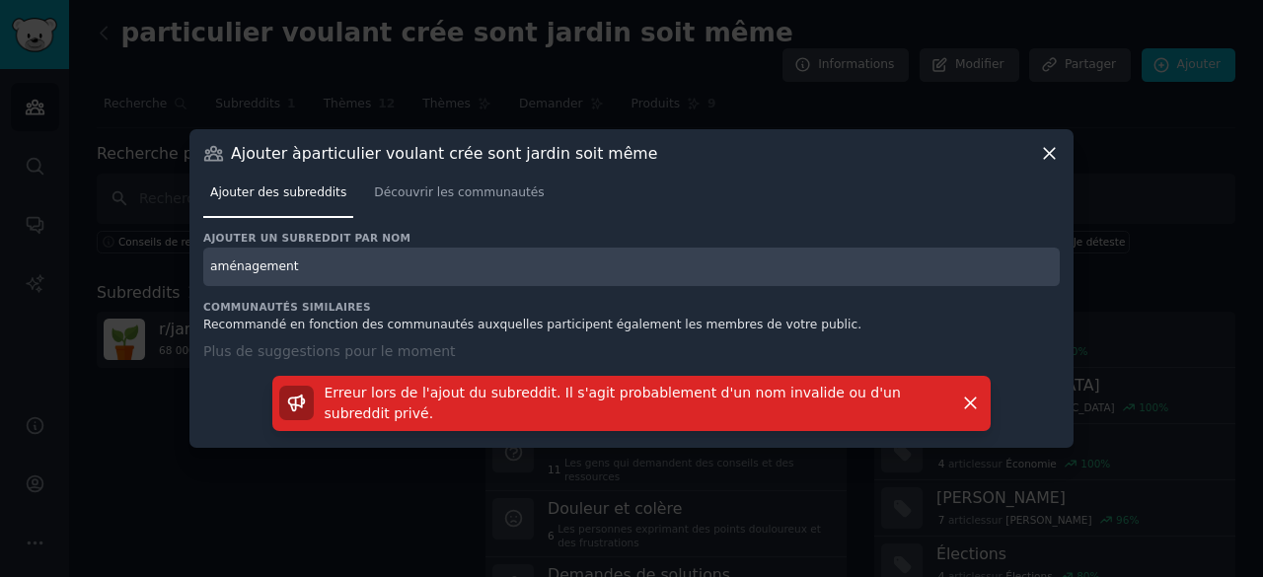
click at [338, 273] on input "aménagement" at bounding box center [631, 267] width 857 height 38
drag, startPoint x: 230, startPoint y: 269, endPoint x: 330, endPoint y: 250, distance: 101.6
click at [296, 242] on div "Ajouter un subreddit par nom aménagement" at bounding box center [631, 258] width 857 height 55
click at [353, 258] on input "aménagement" at bounding box center [631, 267] width 857 height 38
click at [327, 273] on input "aménagement" at bounding box center [631, 267] width 857 height 38
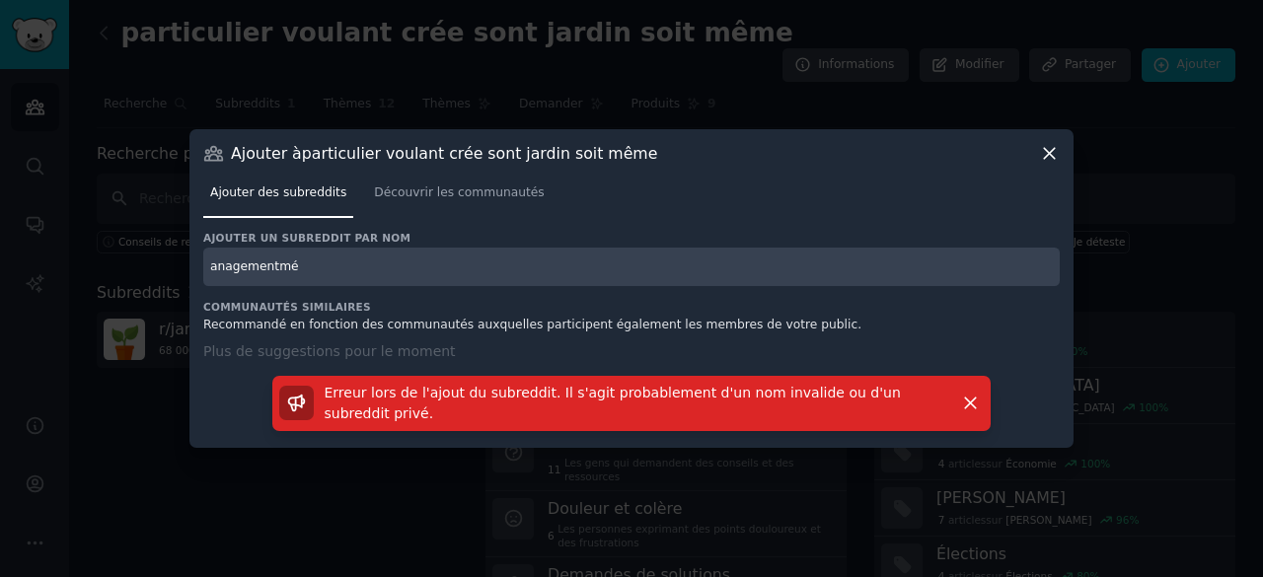
click at [327, 263] on input "anagementmé" at bounding box center [631, 267] width 857 height 38
drag, startPoint x: 328, startPoint y: 263, endPoint x: 170, endPoint y: 275, distance: 158.3
click at [170, 275] on div "​ Ajouter à particulier voulant crée sont jardin soit même Ajouter des subreddi…" at bounding box center [631, 288] width 1249 height 577
type input "paysagisme"
click at [323, 277] on div "Ajouter un subreddit par nom paysagisme Communautés similaires Recommandé en fo…" at bounding box center [631, 327] width 857 height 193
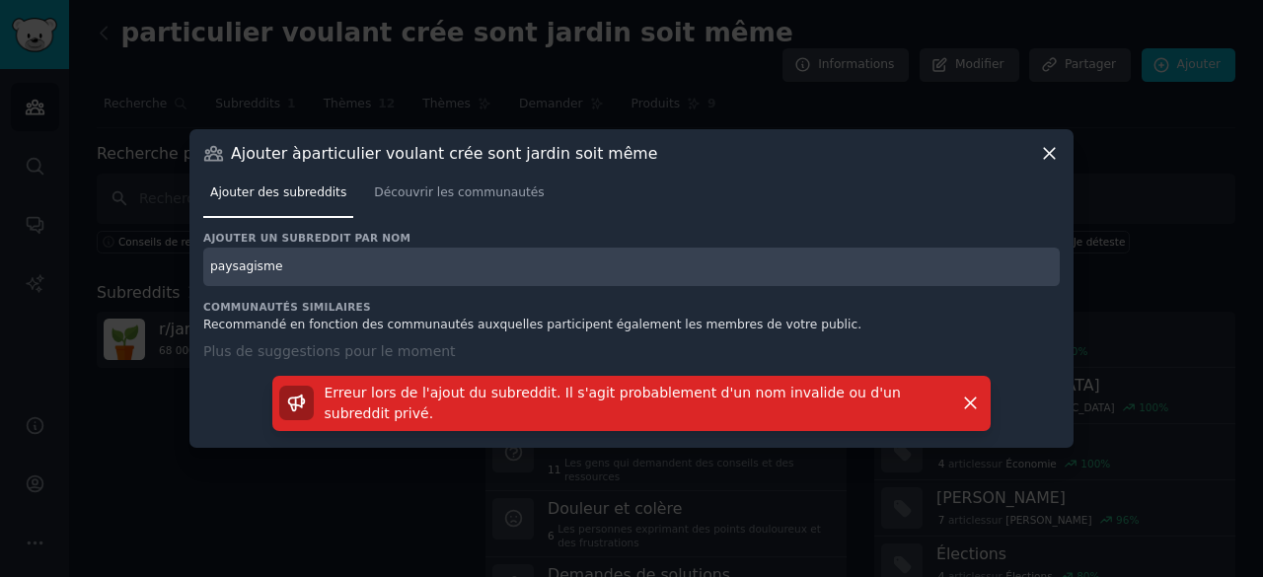
click at [323, 275] on input "paysagisme" at bounding box center [631, 267] width 857 height 38
drag, startPoint x: 323, startPoint y: 275, endPoint x: 167, endPoint y: 279, distance: 156.0
click at [167, 279] on div "​ Ajouter à particulier voulant crée sont jardin soit même Ajouter des subreddi…" at bounding box center [631, 288] width 1249 height 577
type input "plantes"
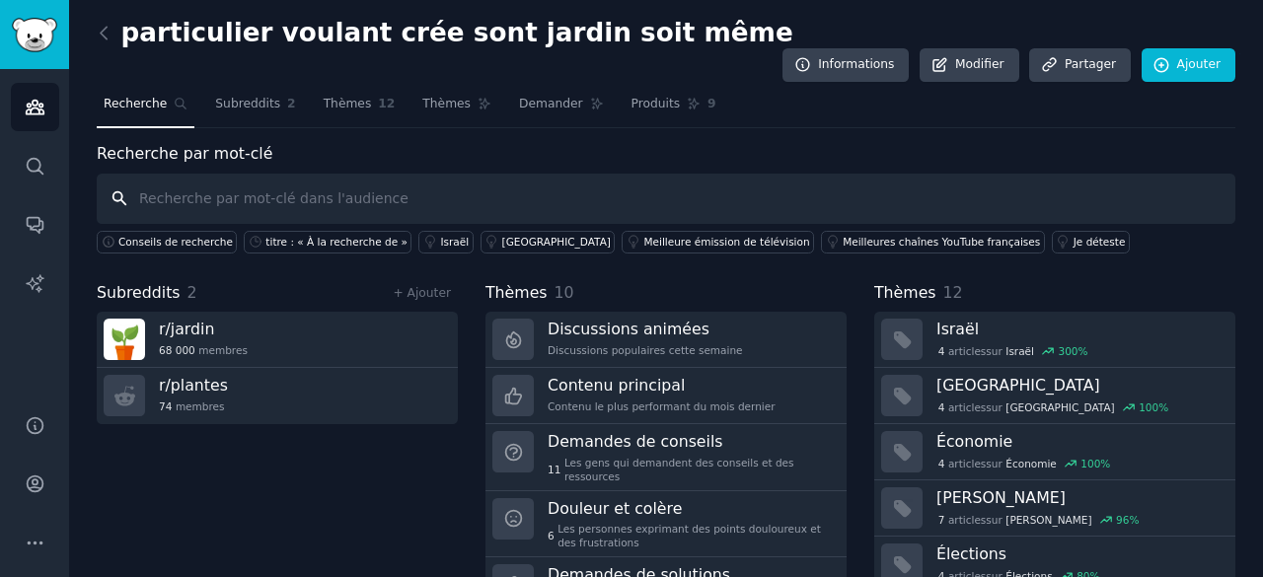
click at [436, 174] on input "text" at bounding box center [666, 199] width 1139 height 50
type input "aménagement"
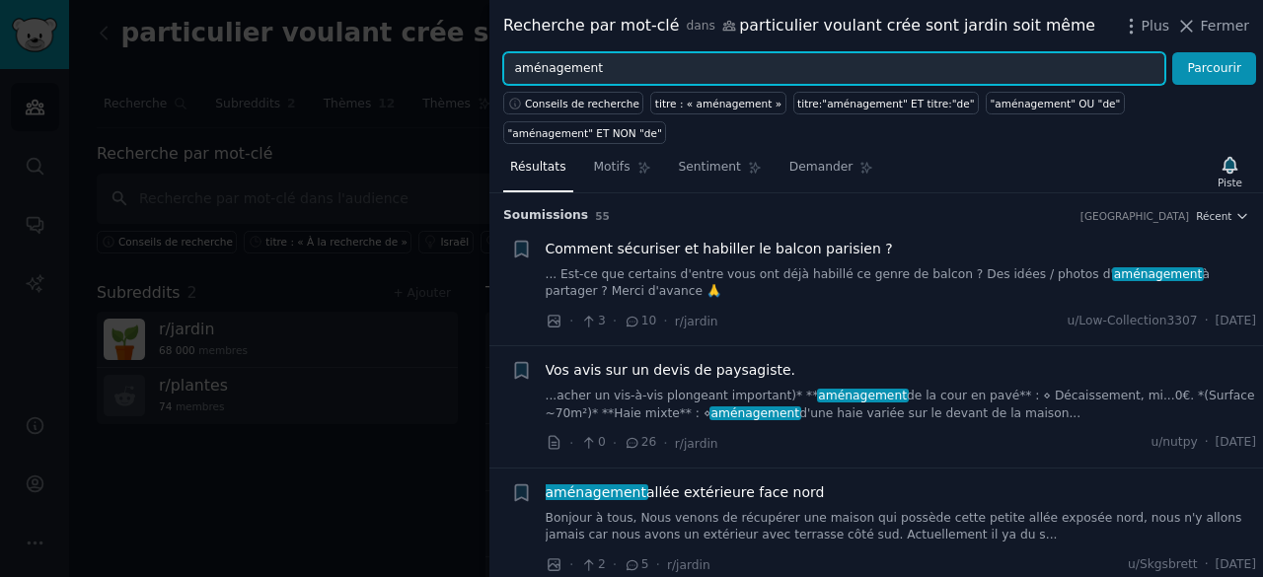
click at [685, 61] on input "aménagement" at bounding box center [834, 69] width 662 height 34
click at [1172, 52] on button "Parcourir" at bounding box center [1214, 69] width 84 height 34
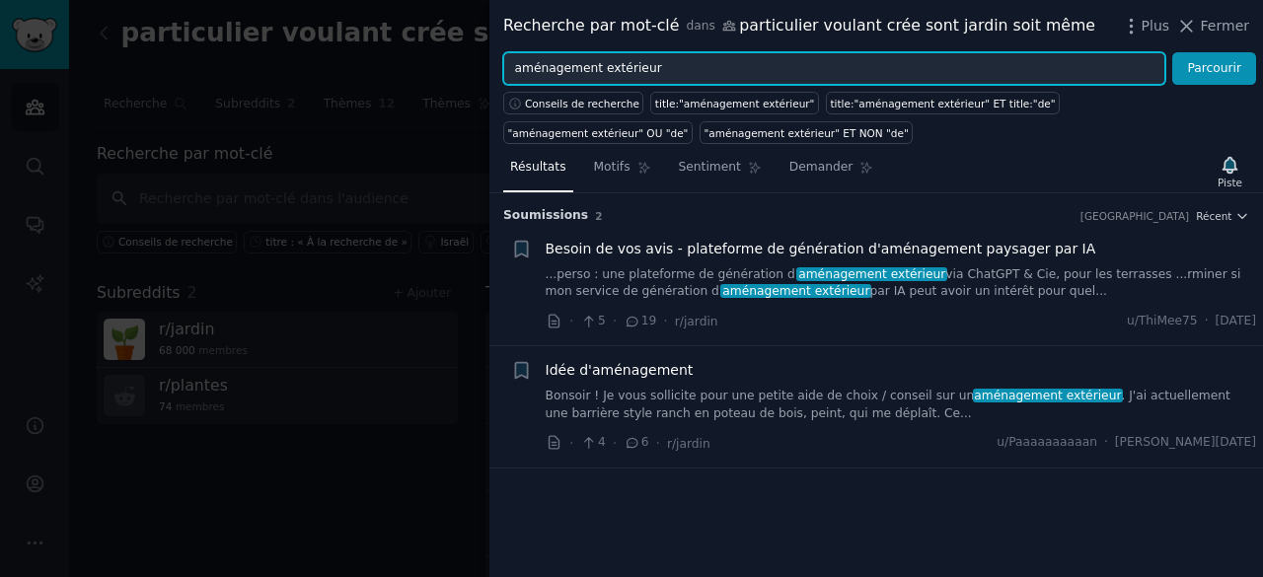
drag, startPoint x: 669, startPoint y: 72, endPoint x: 422, endPoint y: 31, distance: 250.2
click at [422, 31] on div "Recherche par mot-clé dans particulier voulant crée sont jardin soit même Plus …" at bounding box center [631, 288] width 1263 height 577
type input "création jardin"
click at [1172, 52] on button "Parcourir" at bounding box center [1214, 69] width 84 height 34
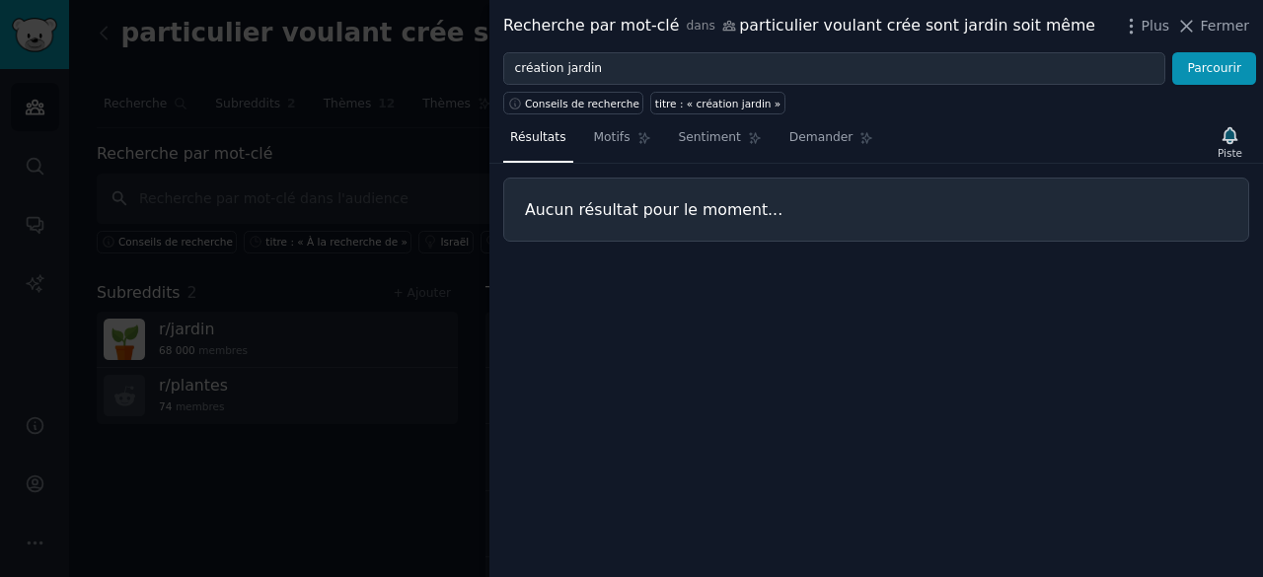
click at [371, 445] on div at bounding box center [631, 288] width 1263 height 577
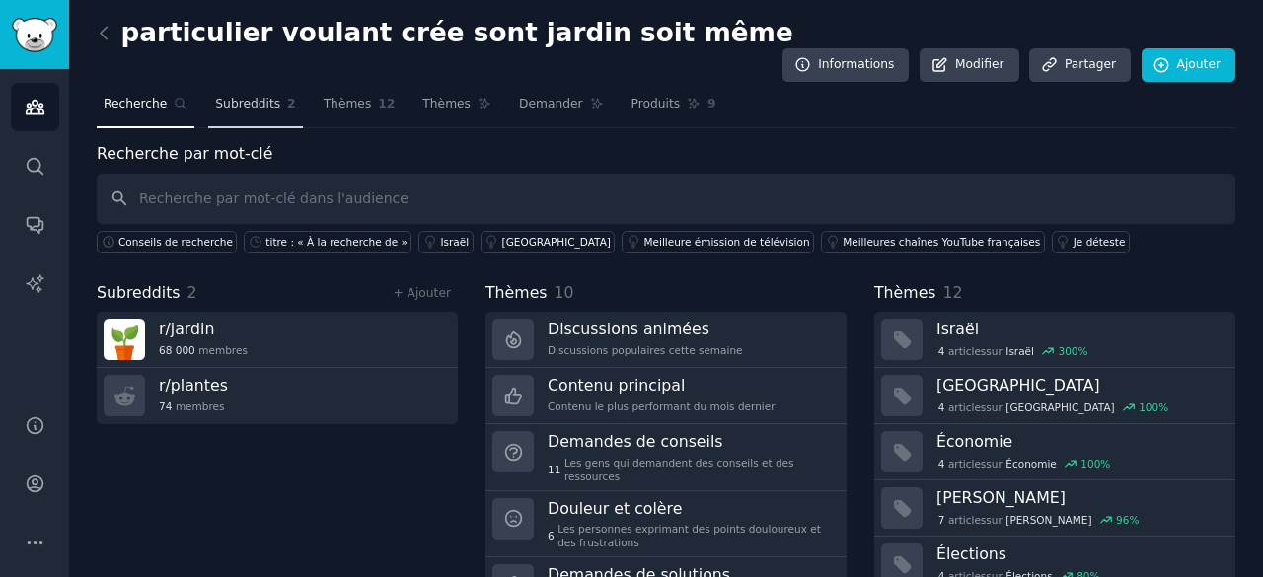
click at [259, 89] on link "Subreddits 2" at bounding box center [255, 109] width 94 height 40
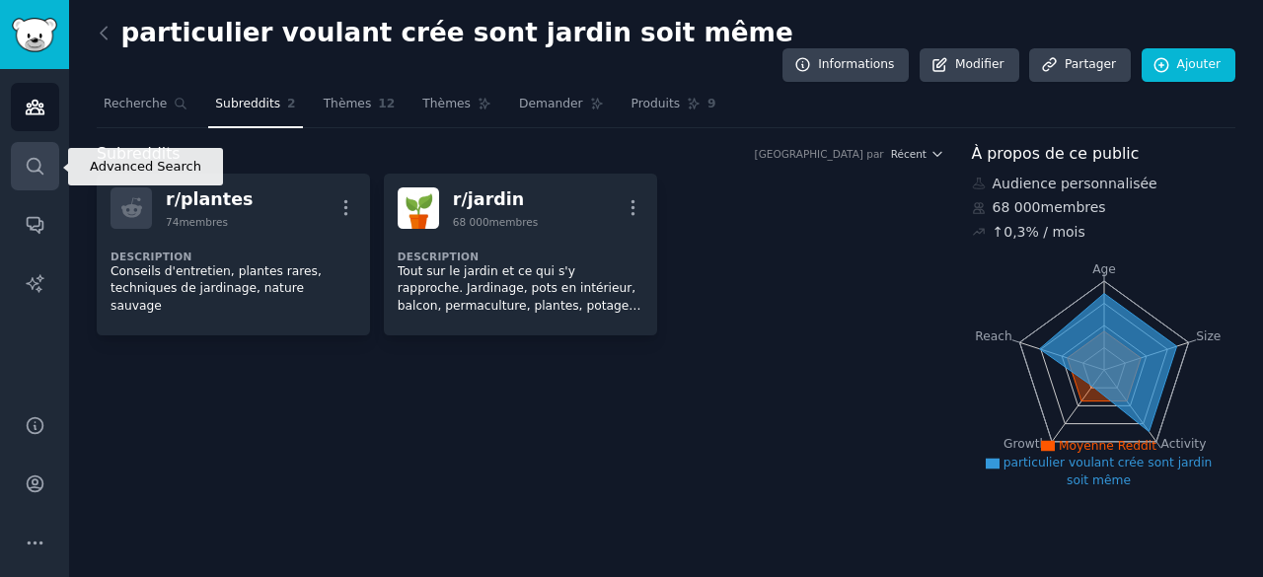
click at [41, 174] on icon "Barre latérale" at bounding box center [35, 166] width 21 height 21
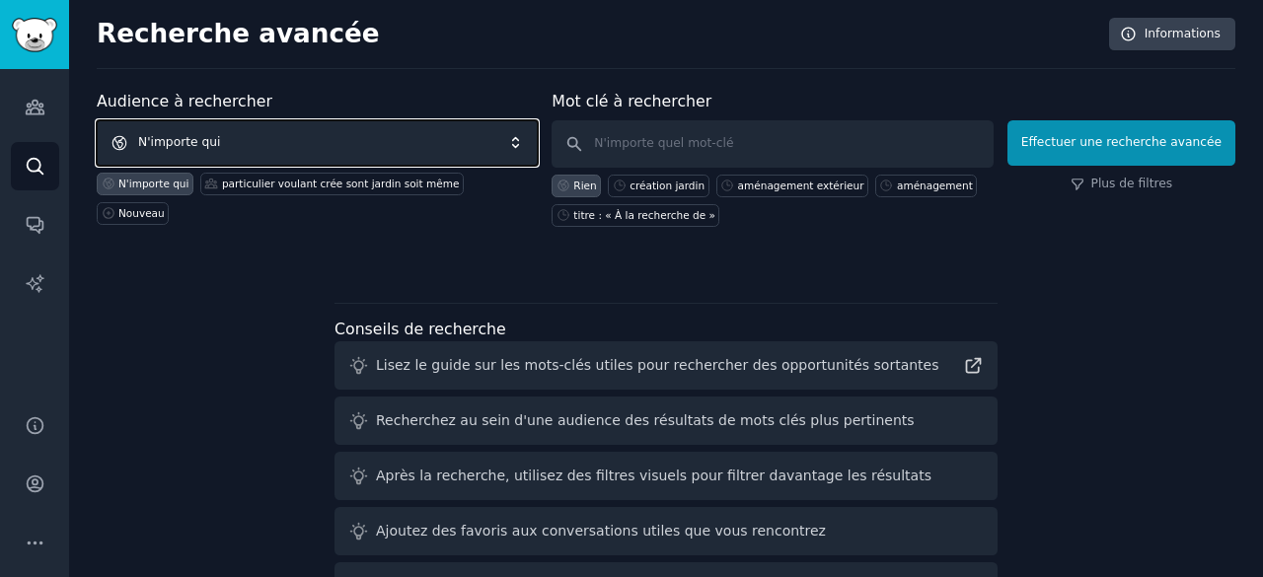
click at [275, 137] on span "N'importe qui" at bounding box center [317, 142] width 441 height 45
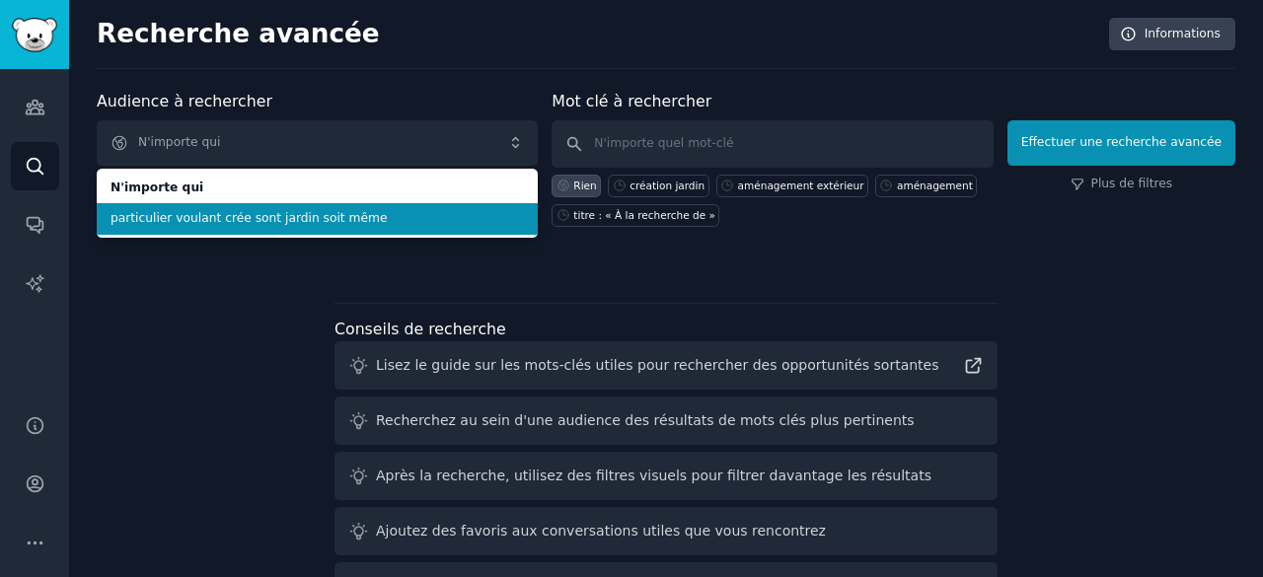
click at [342, 216] on font "particulier voulant crée sont jardin soit même" at bounding box center [249, 218] width 276 height 14
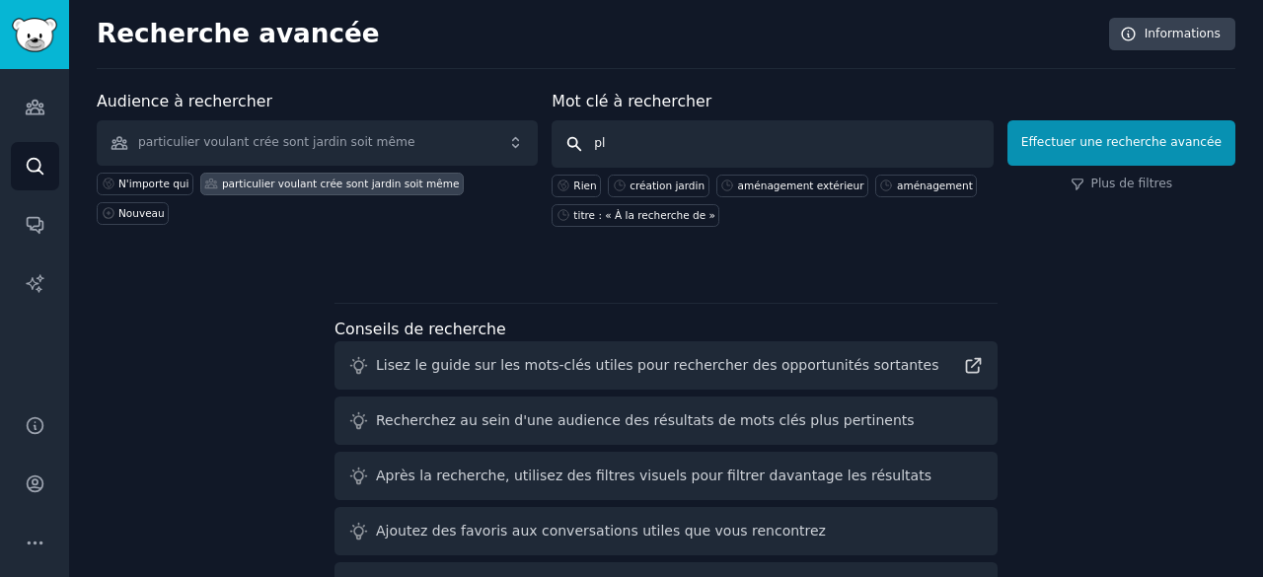
type input "p"
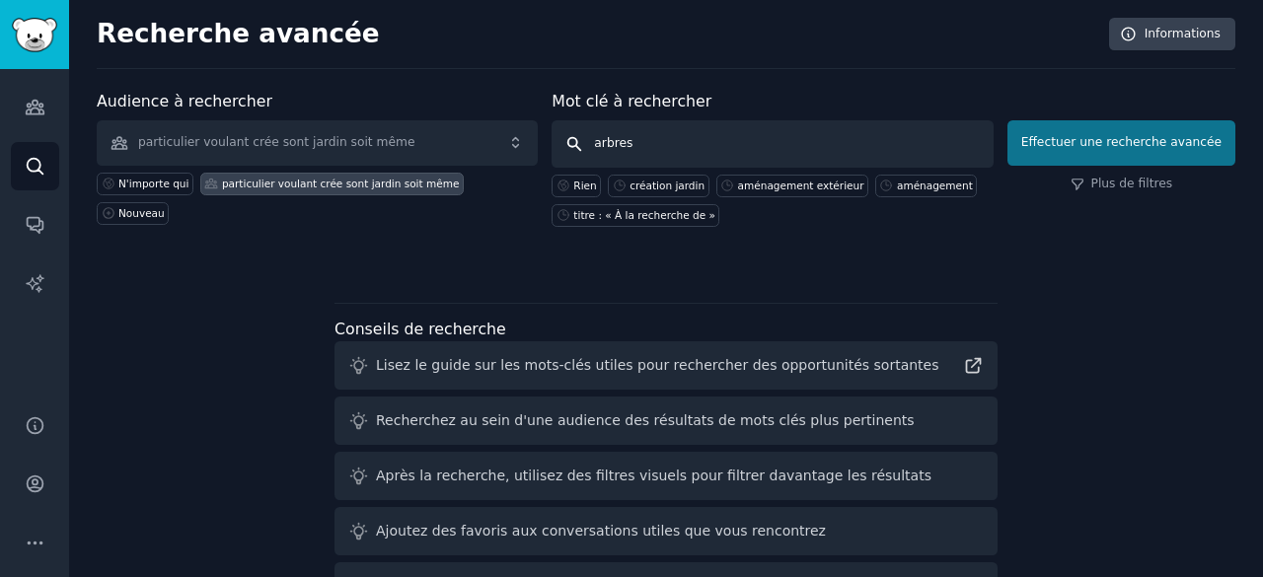
type input "arbres"
click at [1093, 142] on font "Effectuer une recherche avancée" at bounding box center [1121, 142] width 200 height 14
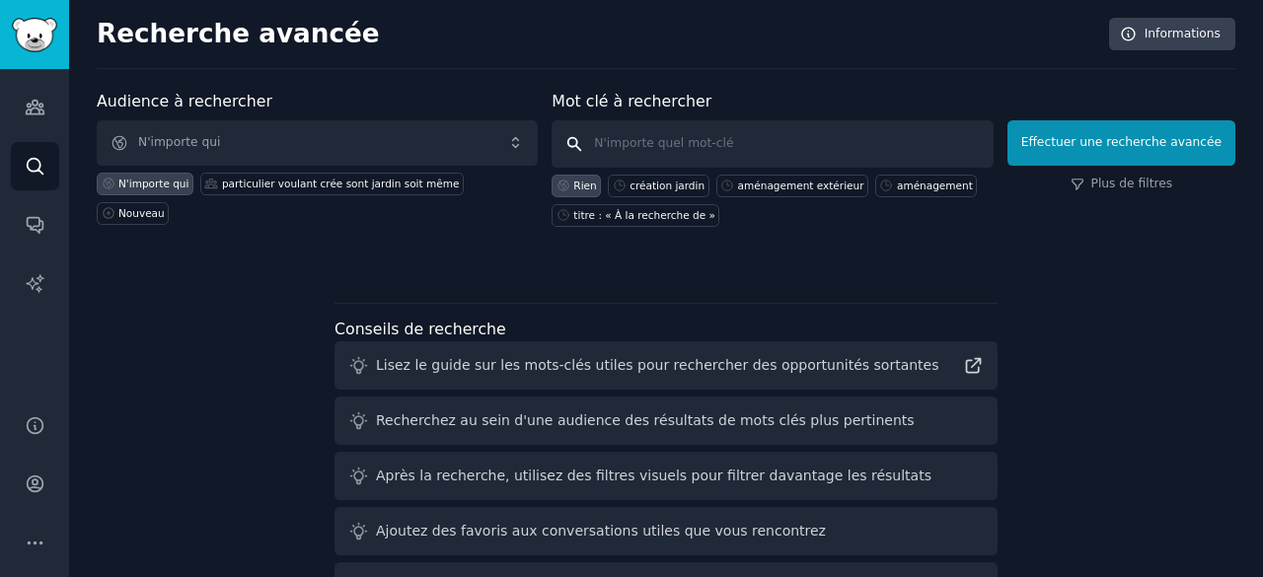
click at [661, 131] on input "text" at bounding box center [772, 143] width 441 height 47
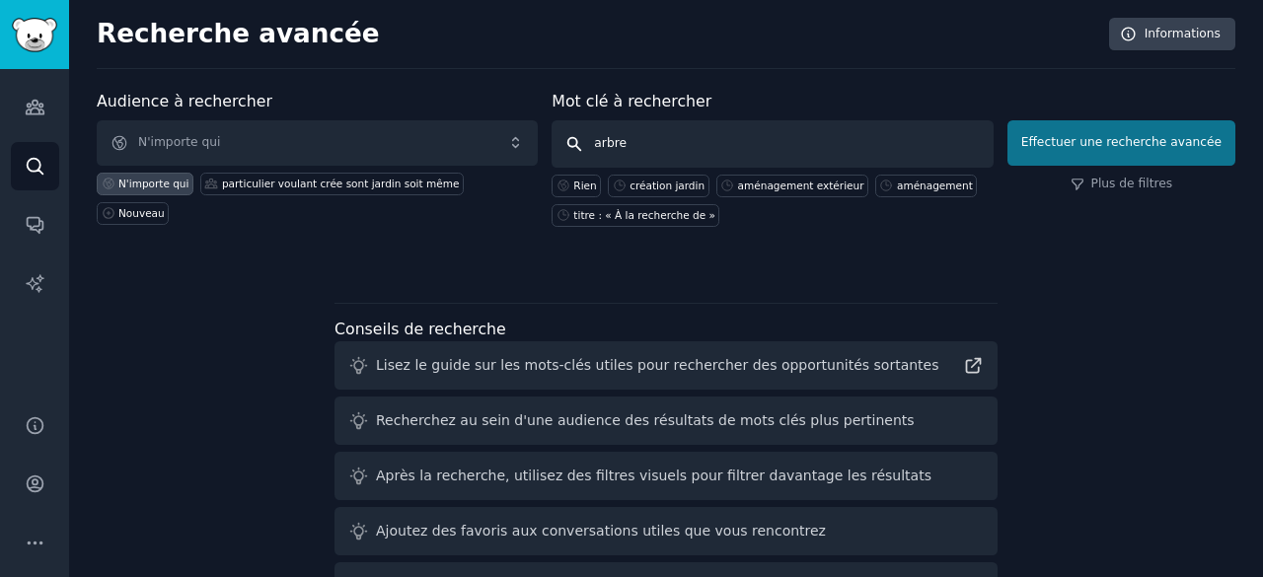
type input "arbre"
click at [1087, 144] on font "Effectuer une recherche avancée" at bounding box center [1121, 142] width 200 height 14
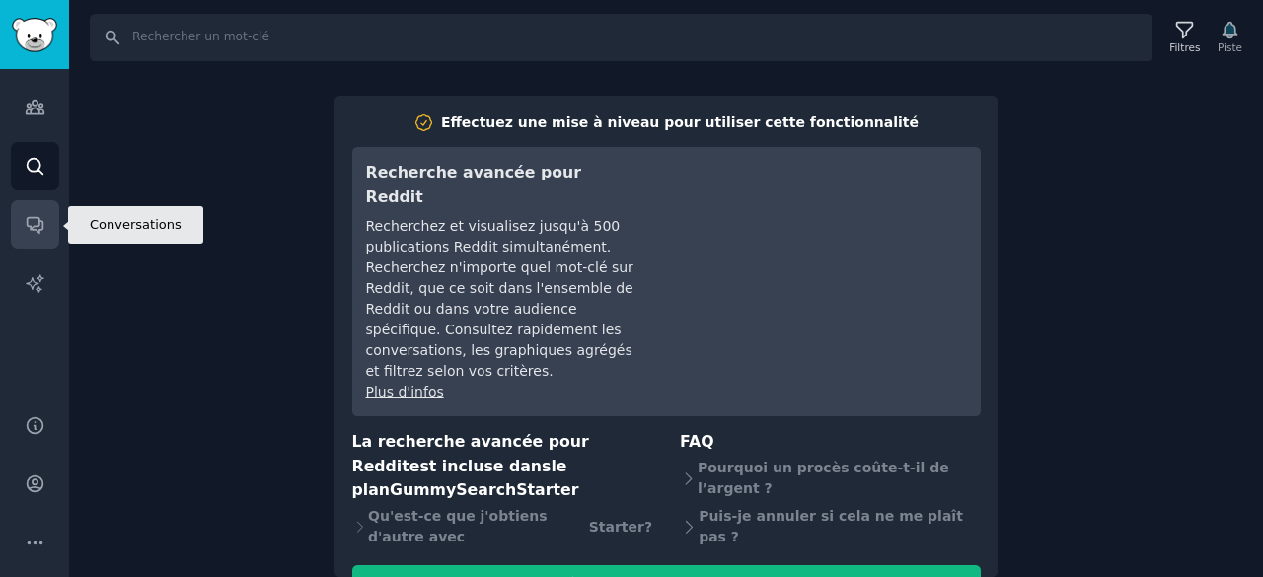
click at [37, 204] on link "Conversations" at bounding box center [35, 224] width 48 height 48
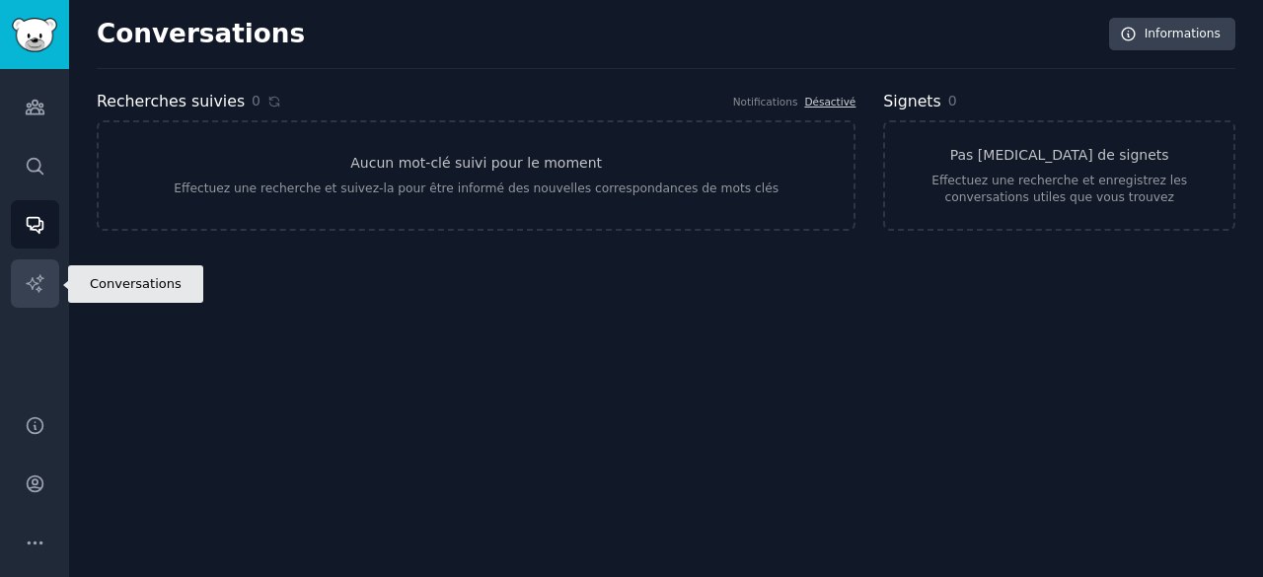
click at [30, 287] on icon "Barre latérale" at bounding box center [35, 283] width 21 height 21
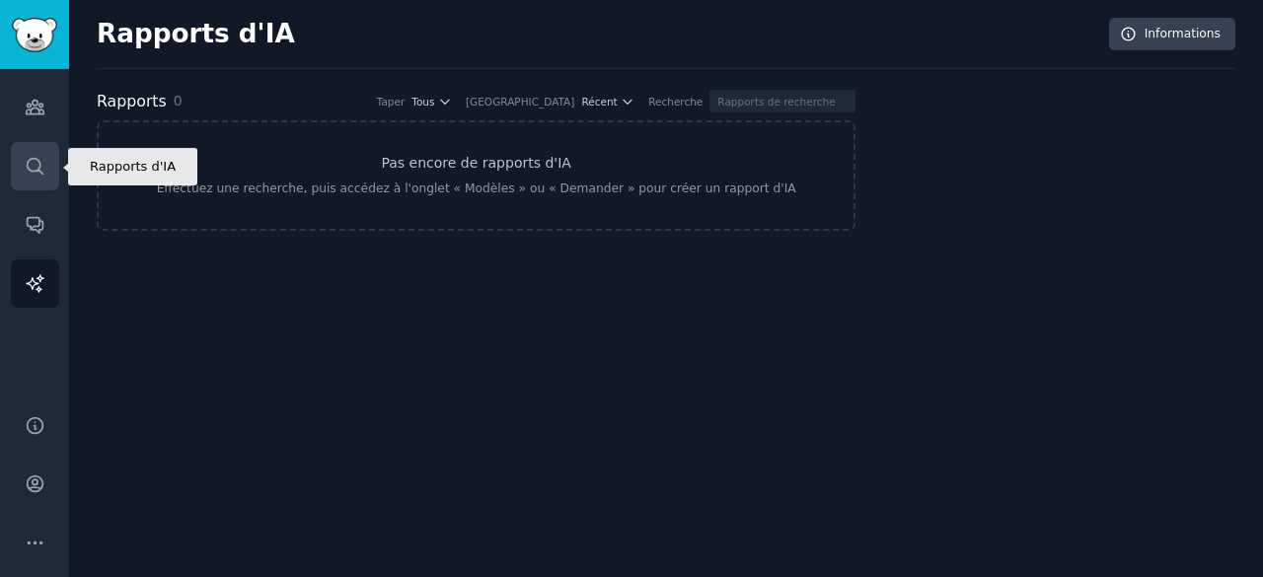
click at [35, 183] on link "Recherche" at bounding box center [35, 166] width 48 height 48
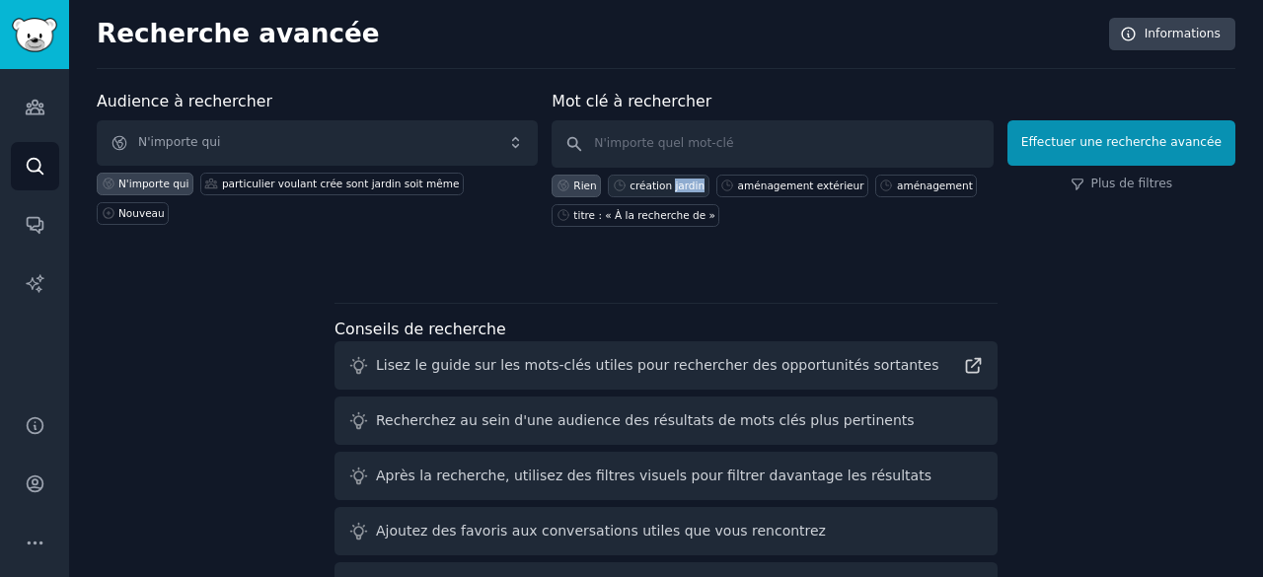
click at [688, 186] on font "création jardin" at bounding box center [667, 186] width 75 height 12
type input "création jardin"
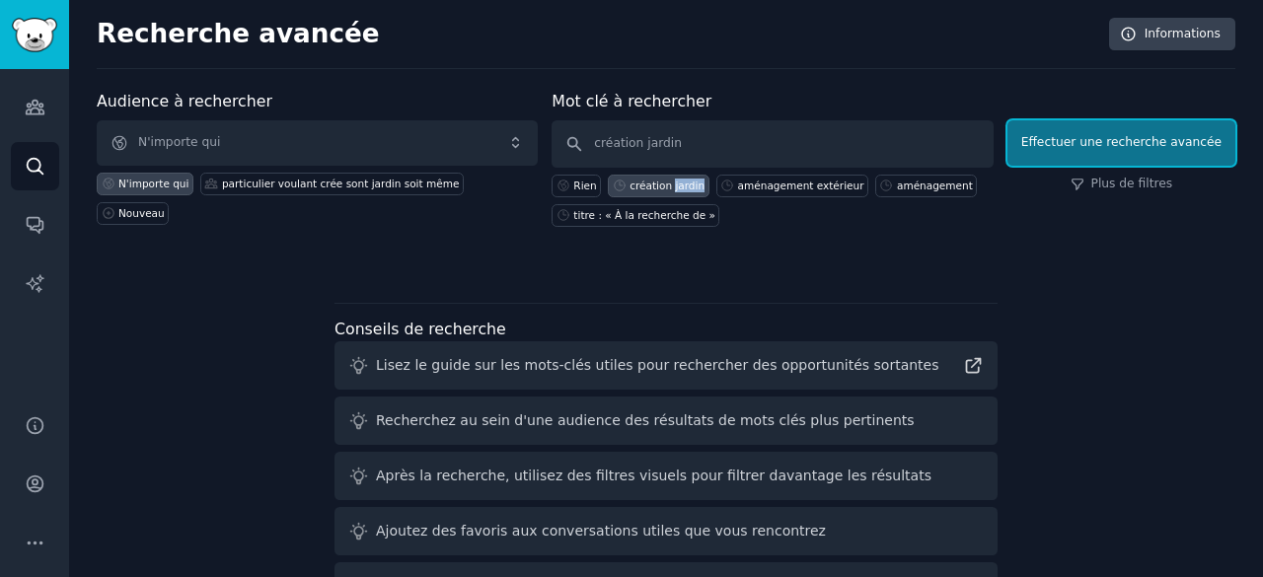
click at [1144, 122] on button "Effectuer une recherche avancée" at bounding box center [1121, 142] width 228 height 45
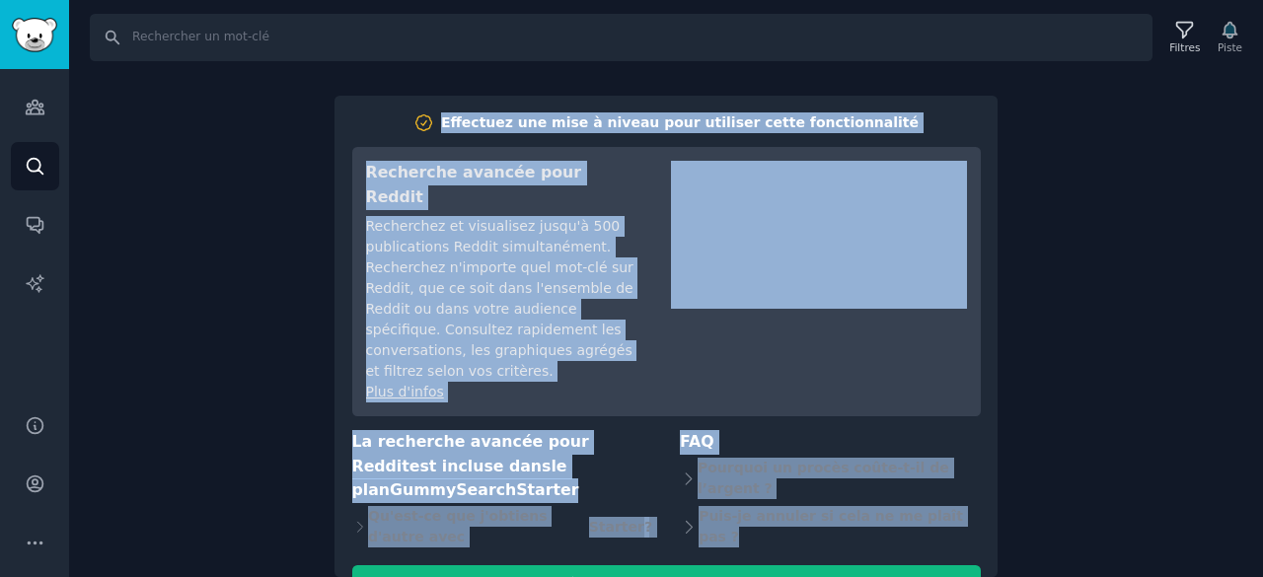
drag, startPoint x: 1262, startPoint y: 246, endPoint x: 1261, endPoint y: 500, distance: 254.6
click at [1262, 492] on div "Recherche Filtres Piste Effectuez une mise à niveau pour utiliser cette fonctio…" at bounding box center [666, 288] width 1194 height 577
click at [1261, 500] on div "Recherche Filtres Piste Effectuez une mise à niveau pour utiliser cette fonctio…" at bounding box center [666, 288] width 1194 height 577
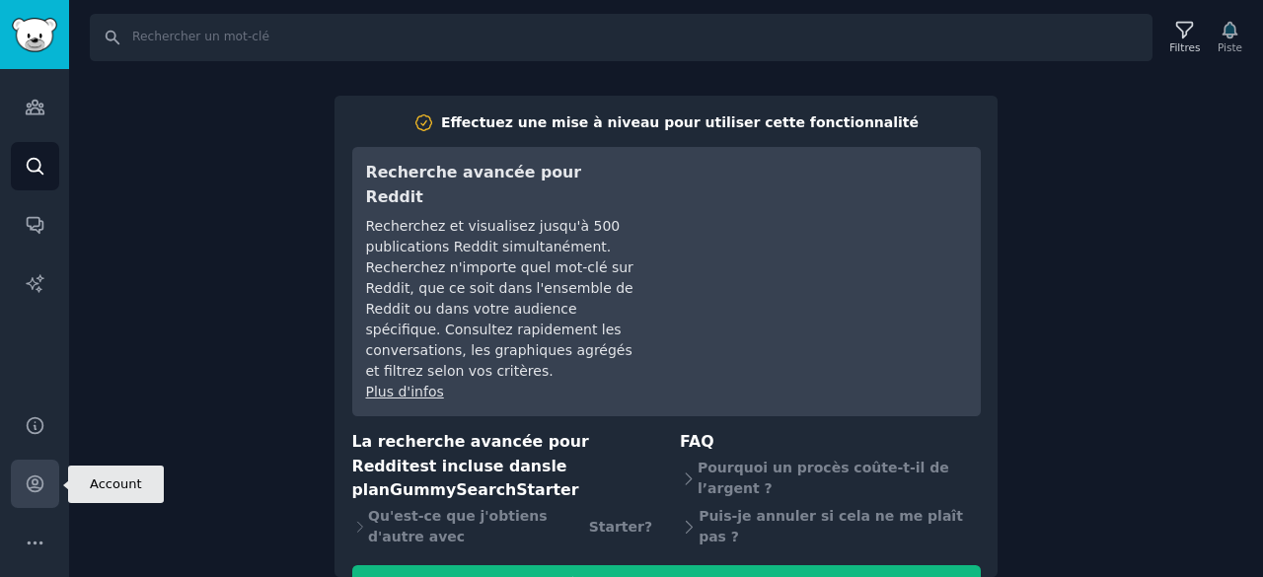
click at [34, 489] on icon "Barre latérale" at bounding box center [35, 484] width 21 height 21
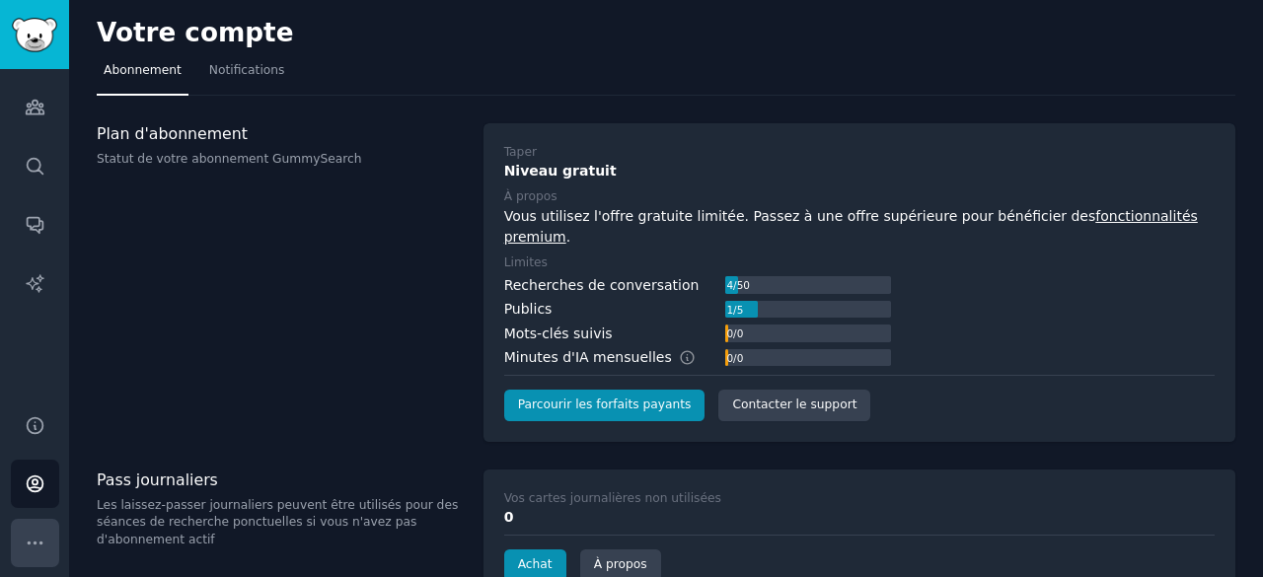
click at [39, 548] on icon "Barre latérale" at bounding box center [35, 543] width 21 height 21
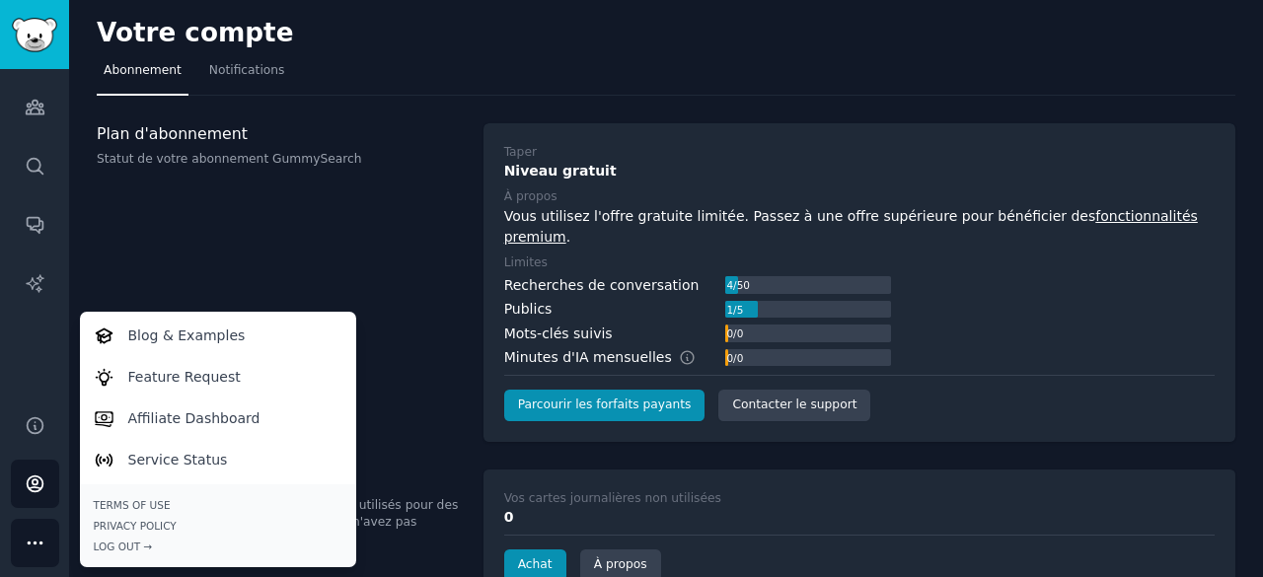
click at [39, 548] on icon "Barre latérale" at bounding box center [35, 543] width 21 height 21
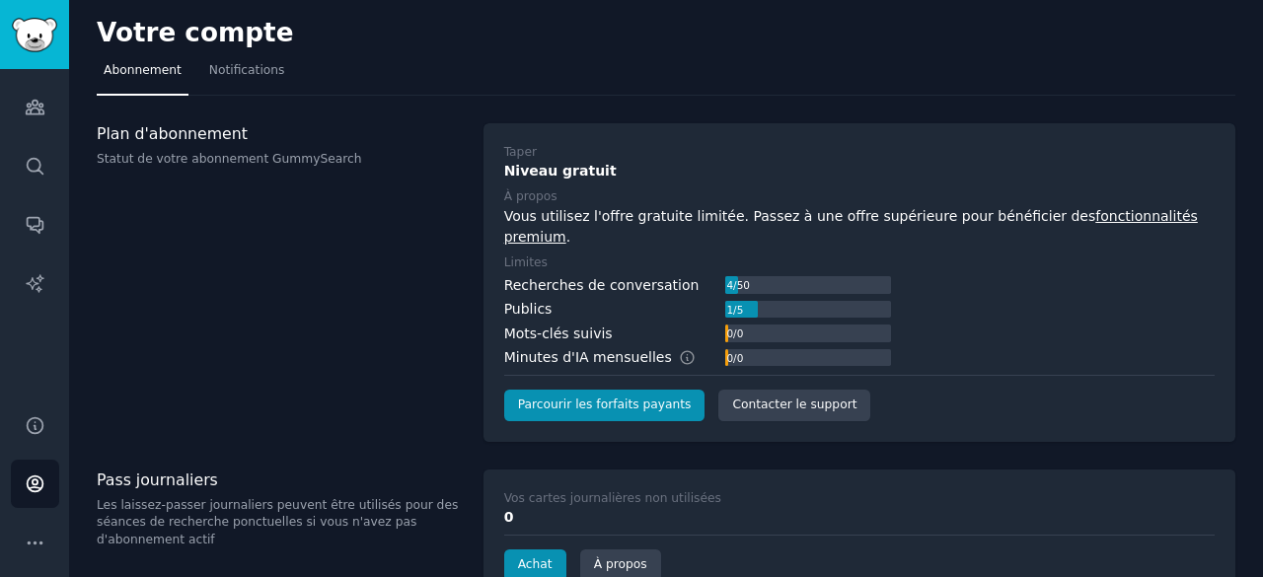
click at [311, 226] on div "Plan d'abonnement Statut de votre abonnement GummySearch" at bounding box center [280, 282] width 366 height 319
